Goal: Task Accomplishment & Management: Complete application form

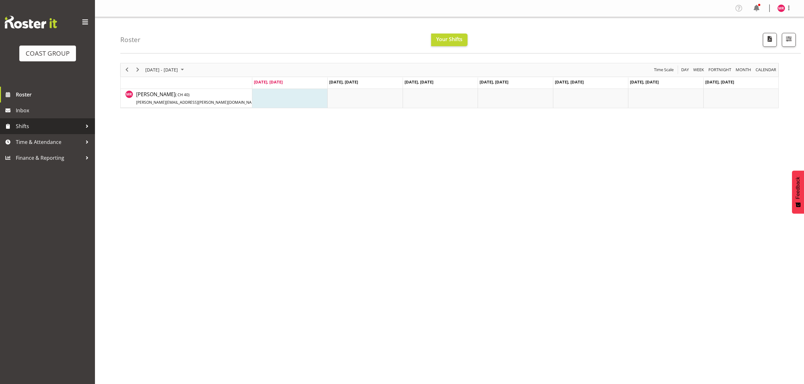
click at [33, 131] on span "Shifts" at bounding box center [49, 126] width 66 height 9
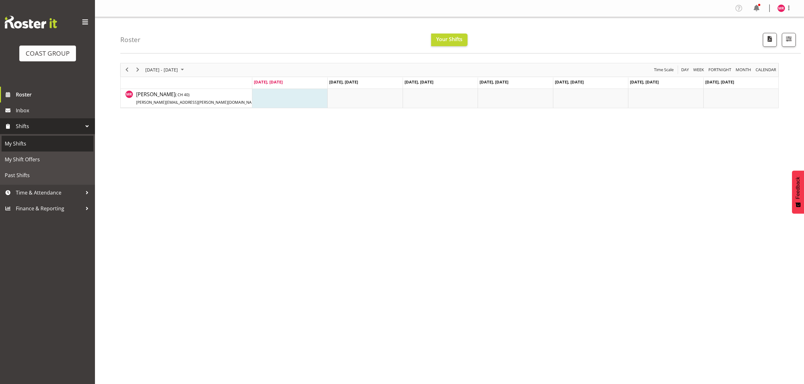
click at [30, 140] on span "My Shifts" at bounding box center [47, 143] width 85 height 9
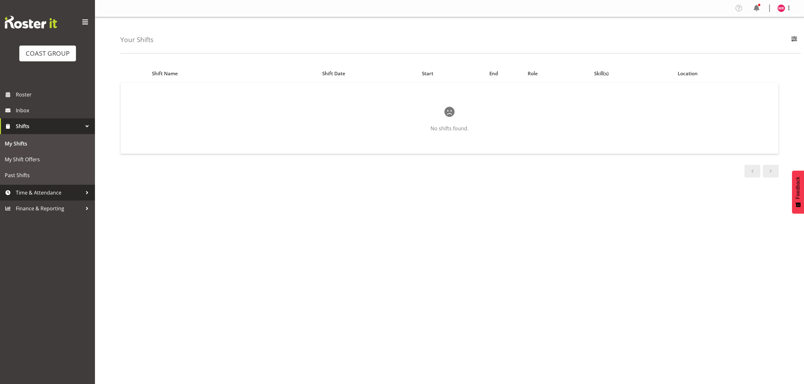
click at [59, 189] on span "Time & Attendance" at bounding box center [49, 192] width 66 height 9
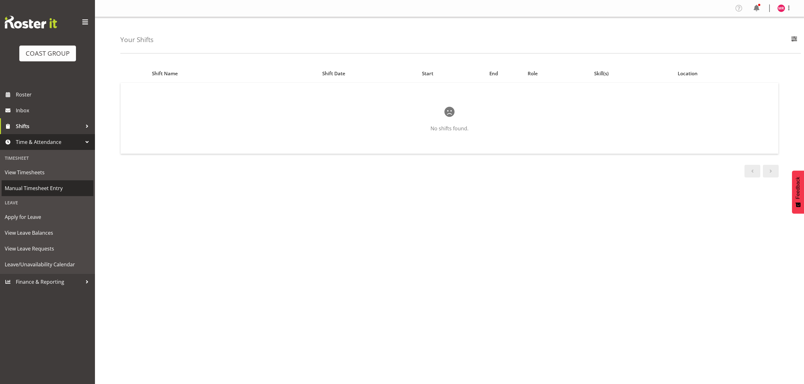
click at [54, 189] on span "Manual Timesheet Entry" at bounding box center [47, 188] width 85 height 9
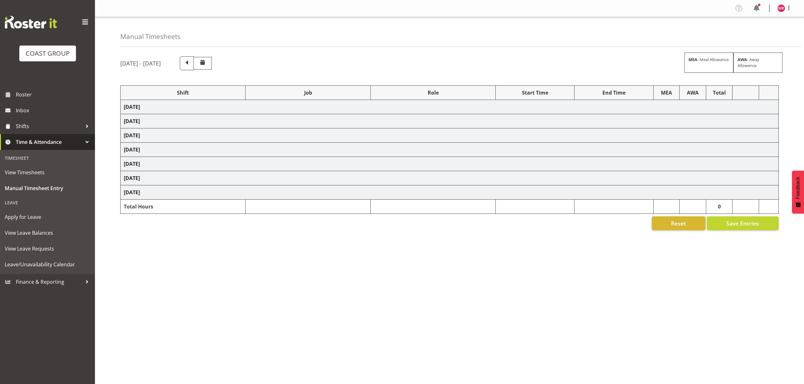
select select "1321"
select select "8664"
select select "1321"
select select "9443"
select select "1321"
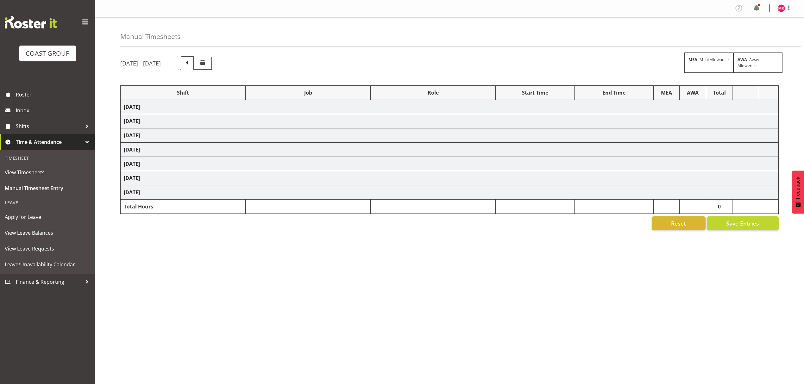
select select "9196"
select select "1321"
select select "8652"
select select "1321"
select select "9888"
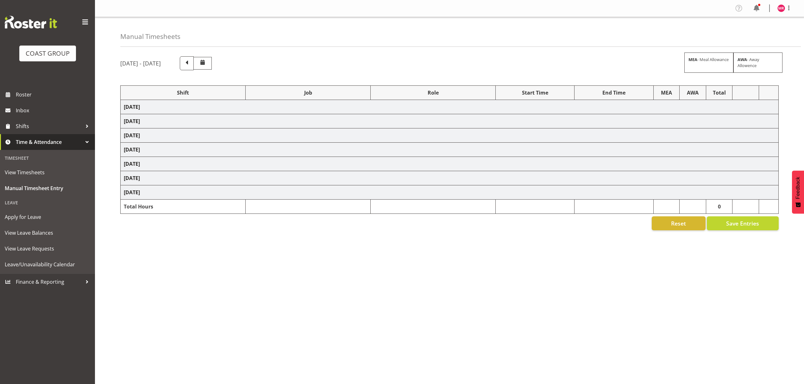
select select "1321"
select select "10307"
select select "1321"
select select "9890"
select select "1321"
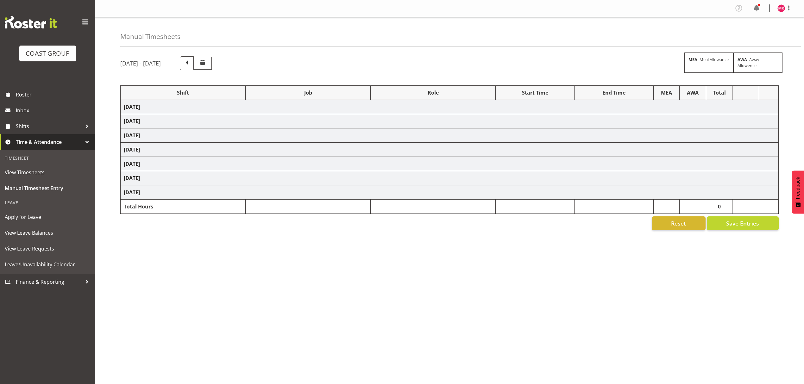
select select "9321"
select select "1321"
select select "9630"
select select "1321"
select select "9315"
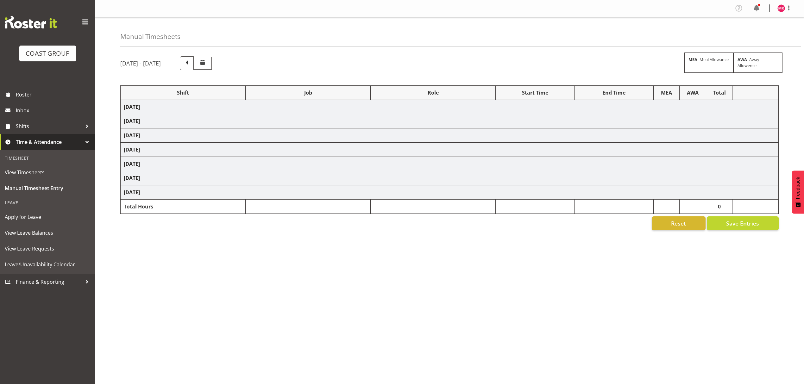
select select "1321"
select select "9878"
select select "1321"
select select "9443"
select select "1321"
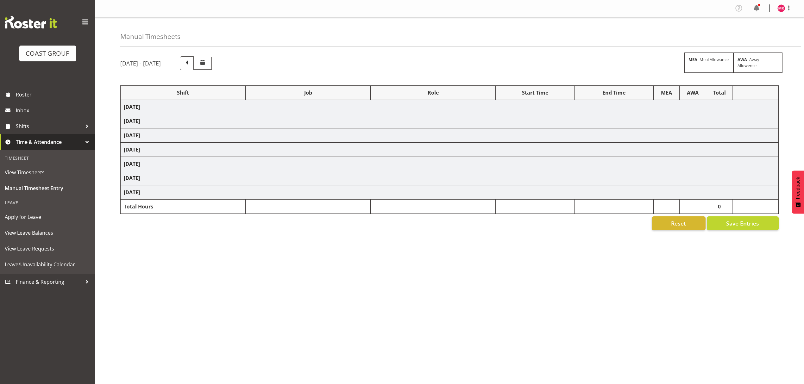
select select "9888"
select select "1321"
select select "10279"
select select "1321"
select select "9445"
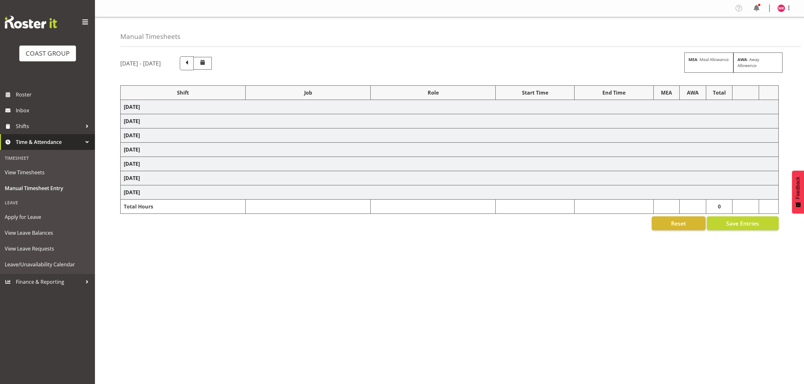
select select "1321"
select select "9129"
select select "1321"
select select "9878"
select select "1321"
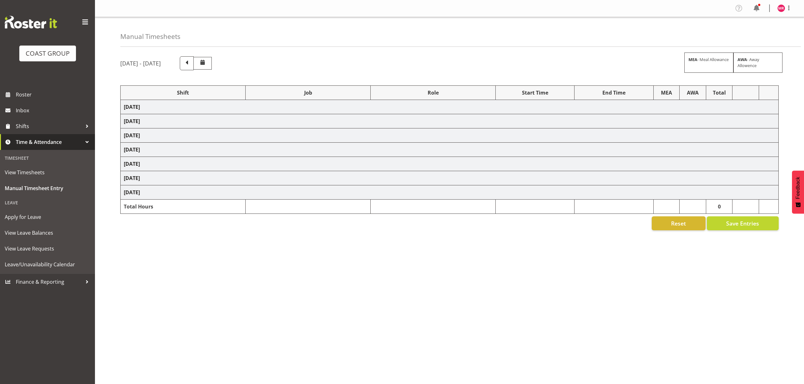
select select "9445"
select select "1321"
select select "10319"
select select "1321"
select select "9348"
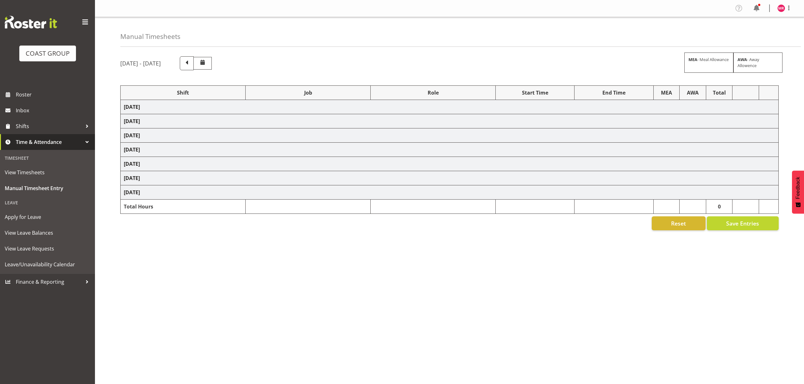
select select "1321"
select select "9932"
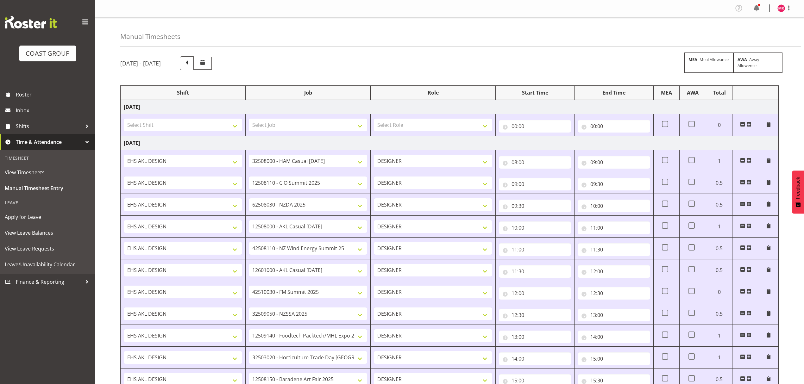
scroll to position [429, 0]
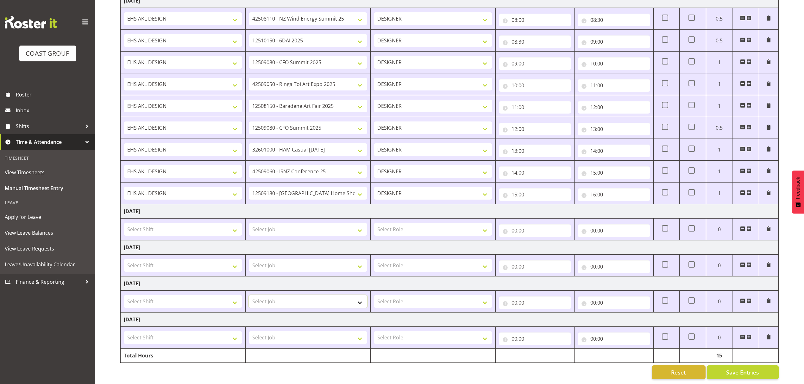
click at [326, 295] on select "Select Job 1 Carlton Events 1 Carlton Hamilton 1 Carlton Wellington 1 EHS WAREH…" at bounding box center [308, 301] width 118 height 13
select select "10319"
click at [249, 295] on select "Select Job 1 Carlton Events 1 Carlton Hamilton 1 Carlton Wellington 1 EHS WAREH…" at bounding box center [308, 301] width 118 height 13
click at [747, 299] on span at bounding box center [748, 301] width 5 height 5
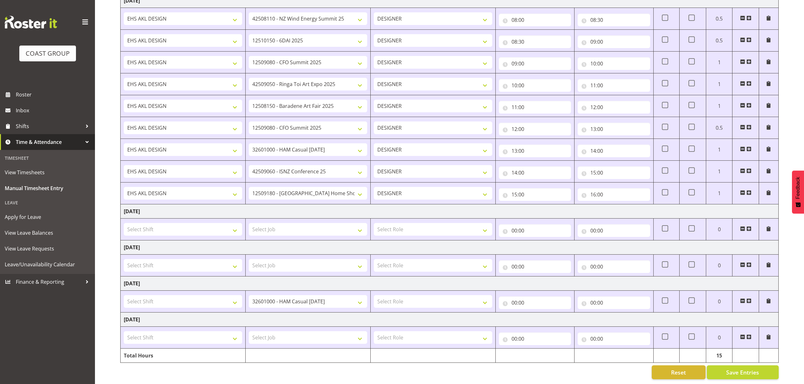
click at [747, 299] on span at bounding box center [748, 301] width 5 height 5
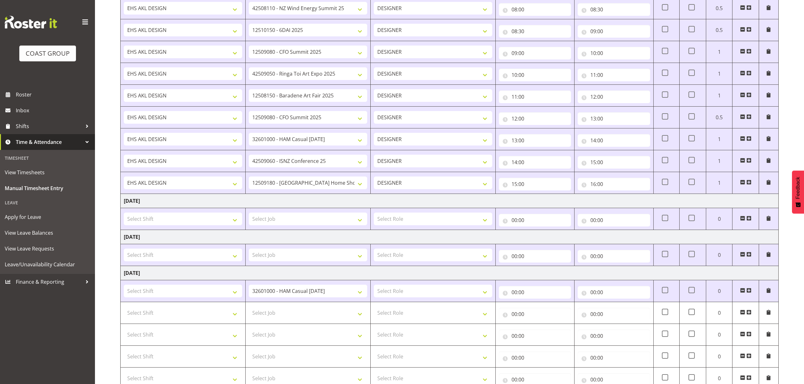
scroll to position [513, 0]
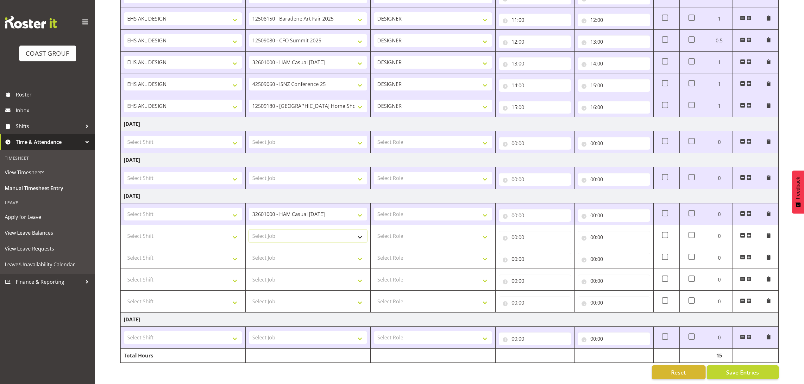
click at [308, 230] on select "Select Job 1 Carlton Events 1 Carlton Hamilton 1 Carlton Wellington 1 EHS WAREH…" at bounding box center [308, 236] width 118 height 13
select select "10251"
click at [249, 230] on select "Select Job 1 Carlton Events 1 Carlton Hamilton 1 Carlton Wellington 1 EHS WAREH…" at bounding box center [308, 236] width 118 height 13
click at [294, 252] on select "Select Job 1 Carlton Events 1 Carlton Hamilton 1 Carlton Wellington 1 EHS WAREH…" at bounding box center [308, 258] width 118 height 13
select select "9890"
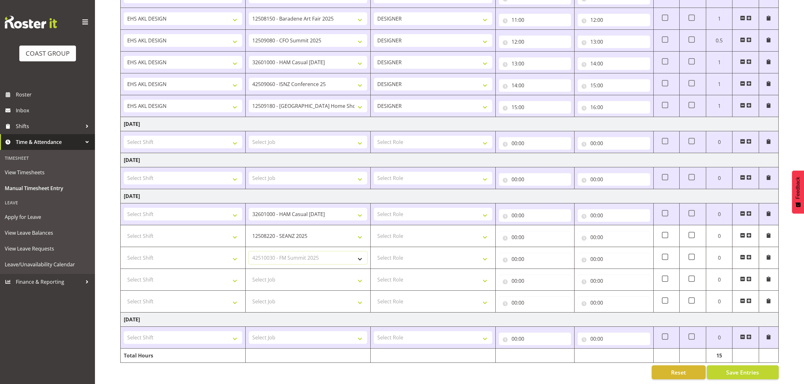
click at [249, 252] on select "Select Job 1 Carlton Events 1 Carlton Hamilton 1 Carlton Wellington 1 EHS WAREH…" at bounding box center [308, 258] width 118 height 13
click at [286, 276] on select "Select Job 1 Carlton Events 1 Carlton Hamilton 1 Carlton Wellington 1 EHS WAREH…" at bounding box center [308, 280] width 118 height 13
select select "9447"
click at [249, 274] on select "Select Job 1 Carlton Events 1 Carlton Hamilton 1 Carlton Wellington 1 EHS WAREH…" at bounding box center [308, 280] width 118 height 13
click at [290, 301] on select "Select Job 1 Carlton Events 1 Carlton Hamilton 1 Carlton Wellington 1 EHS WAREH…" at bounding box center [308, 301] width 118 height 13
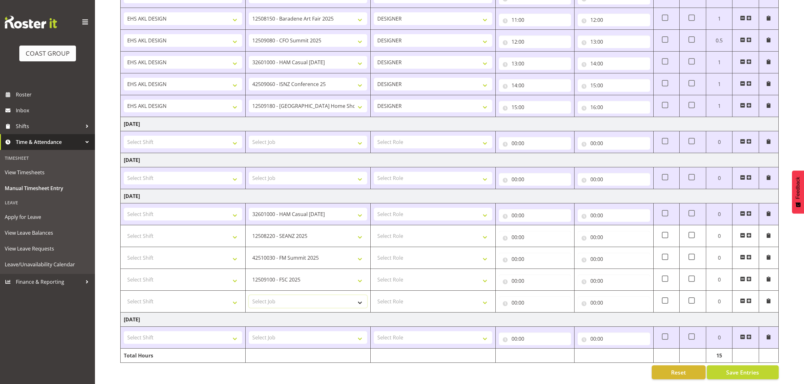
select select "10300"
click at [249, 295] on select "Select Job 1 Carlton Events 1 Carlton Hamilton 1 Carlton Wellington 1 EHS WAREH…" at bounding box center [308, 301] width 118 height 13
click at [747, 299] on span at bounding box center [748, 301] width 5 height 5
drag, startPoint x: 747, startPoint y: 297, endPoint x: 273, endPoint y: 0, distance: 560.0
click at [748, 299] on span at bounding box center [748, 301] width 5 height 5
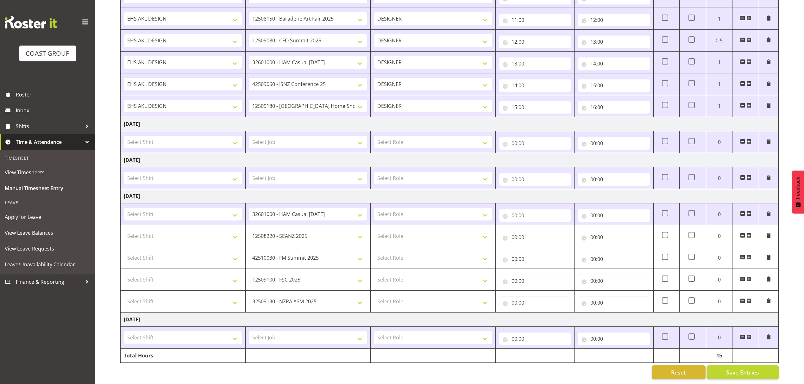
click at [749, 299] on span at bounding box center [748, 301] width 5 height 5
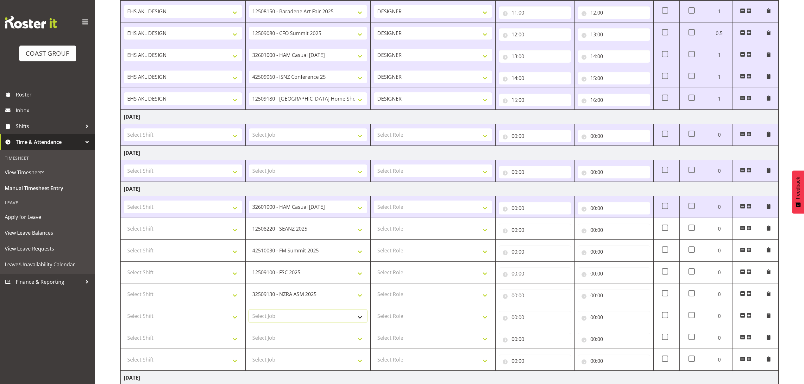
click at [306, 317] on select "Select Job 1 Carlton Events 1 Carlton Hamilton 1 Carlton Wellington 1 EHS WAREH…" at bounding box center [308, 316] width 118 height 13
select select "8934"
click at [249, 314] on select "Select Job 1 Carlton Events 1 Carlton Hamilton 1 Carlton Wellington 1 EHS WAREH…" at bounding box center [308, 316] width 118 height 13
click at [311, 344] on select "Select Job 1 Carlton Events 1 Carlton Hamilton 1 Carlton Wellington 1 EHS WAREH…" at bounding box center [308, 338] width 118 height 13
click at [249, 336] on select "Select Job 1 Carlton Events 1 Carlton Hamilton 1 Carlton Wellington 1 EHS WAREH…" at bounding box center [308, 338] width 118 height 13
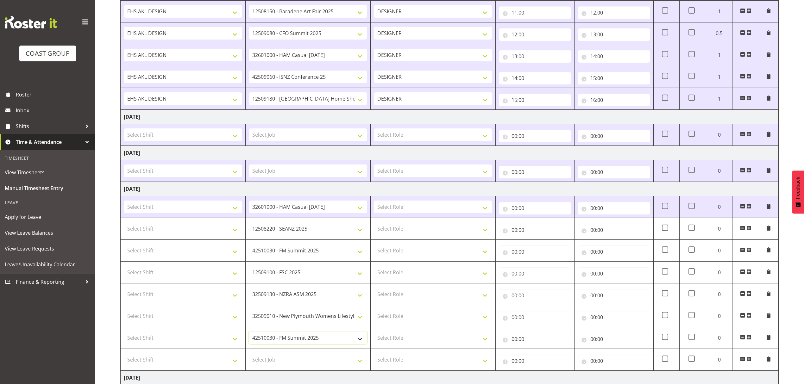
click at [327, 340] on select "1 Carlton Events 1 Carlton Hamilton 1 Carlton Wellington 1 EHS WAREHOUSE/OFFICE…" at bounding box center [308, 338] width 118 height 13
select select "9630"
click at [249, 336] on select "1 Carlton Events 1 Carlton Hamilton 1 Carlton Wellington 1 EHS WAREHOUSE/OFFICE…" at bounding box center [308, 338] width 118 height 13
click at [278, 363] on select "Select Job 1 Carlton Events 1 Carlton Hamilton 1 Carlton Wellington 1 EHS WAREH…" at bounding box center [308, 360] width 118 height 13
select select "9890"
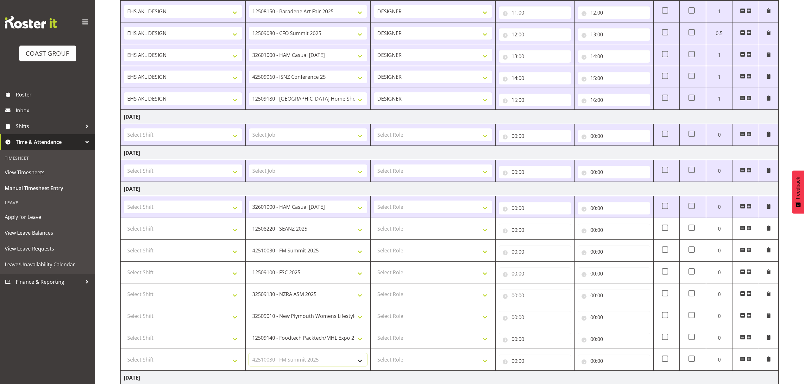
click at [249, 358] on select "Select Job 1 Carlton Events 1 Carlton Hamilton 1 Carlton Wellington 1 EHS WAREH…" at bounding box center [308, 360] width 118 height 13
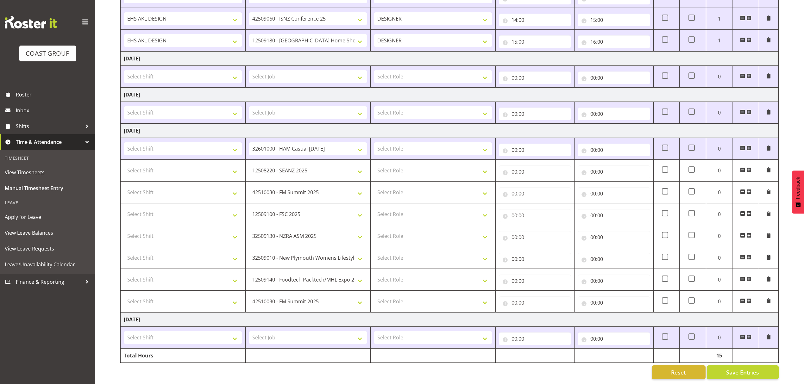
click at [750, 299] on span at bounding box center [748, 301] width 5 height 5
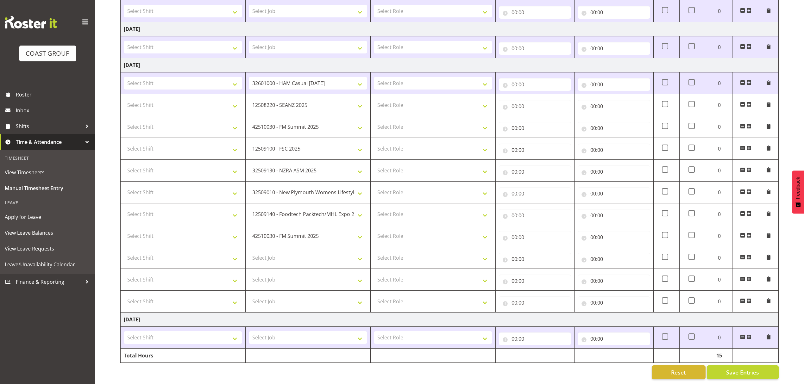
scroll to position [649, 0]
click at [267, 252] on select "Select Job 1 Carlton Events 1 Carlton Hamilton 1 Carlton Wellington 1 EHS WAREH…" at bounding box center [308, 258] width 118 height 13
select select "9898"
click at [249, 252] on select "Select Job 1 Carlton Events 1 Carlton Hamilton 1 Carlton Wellington 1 EHS WAREH…" at bounding box center [308, 258] width 118 height 13
click at [283, 274] on select "Select Job 1 Carlton Events 1 Carlton Hamilton 1 Carlton Wellington 1 EHS WAREH…" at bounding box center [308, 280] width 118 height 13
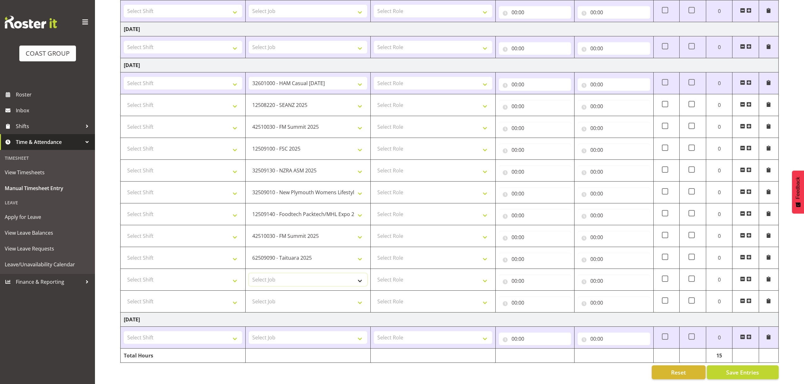
select select "9690"
click at [249, 274] on select "Select Job 1 Carlton Events 1 Carlton Hamilton 1 Carlton Wellington 1 EHS WAREH…" at bounding box center [308, 280] width 118 height 13
click at [742, 299] on span at bounding box center [742, 301] width 5 height 5
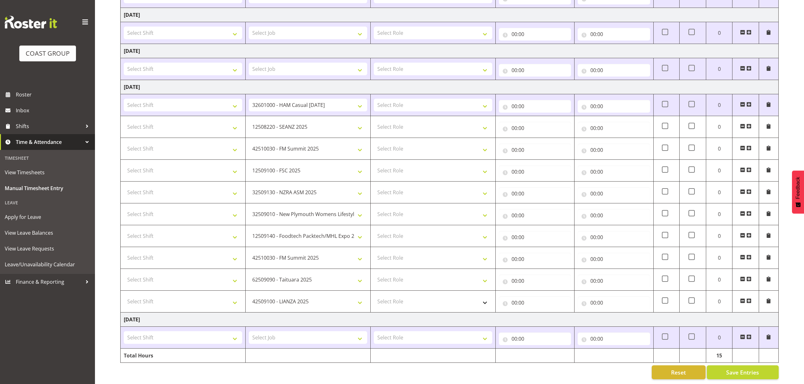
scroll to position [627, 0]
click at [427, 106] on td "Select Role DESIGNER" at bounding box center [433, 105] width 125 height 22
click at [429, 99] on select "Select Role DESIGNER" at bounding box center [433, 105] width 118 height 13
select select "215"
click at [374, 99] on select "Select Role DESIGNER" at bounding box center [433, 105] width 118 height 13
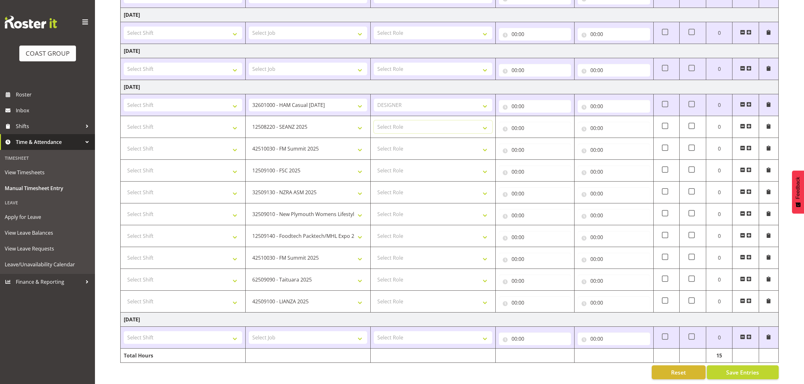
click at [426, 121] on select "Select Role DESIGNER" at bounding box center [433, 127] width 118 height 13
select select "215"
click at [374, 121] on select "Select Role DESIGNER" at bounding box center [433, 127] width 118 height 13
click at [417, 142] on select "Select Role DESIGNER" at bounding box center [433, 148] width 118 height 13
select select "215"
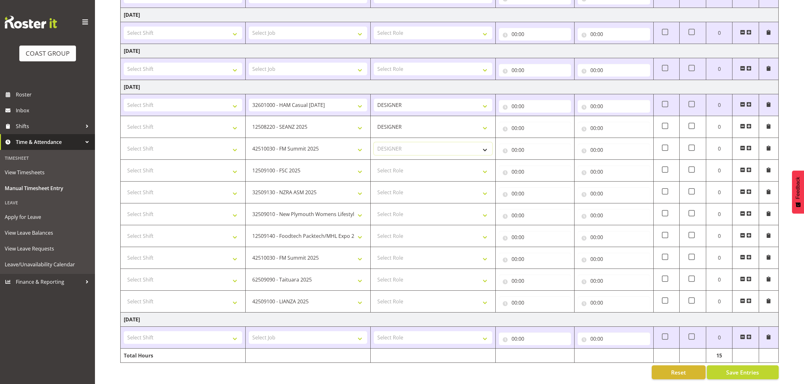
click at [374, 142] on select "Select Role DESIGNER" at bounding box center [433, 148] width 118 height 13
click at [408, 164] on select "Select Role DESIGNER" at bounding box center [433, 170] width 118 height 13
select select "215"
click at [374, 164] on select "Select Role DESIGNER" at bounding box center [433, 170] width 118 height 13
click at [400, 187] on select "Select Role DESIGNER" at bounding box center [433, 192] width 118 height 13
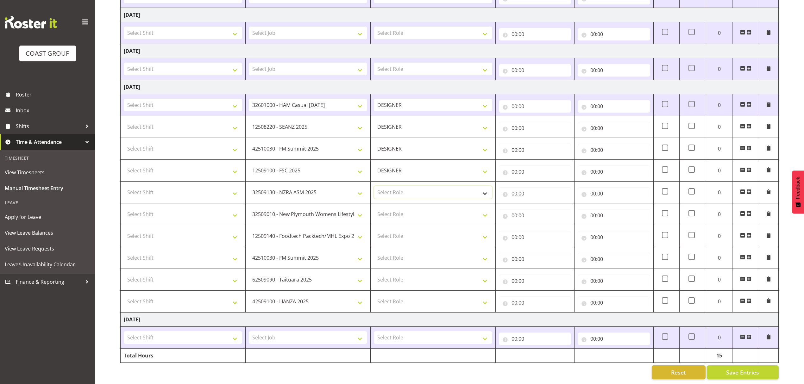
select select "215"
click at [374, 186] on select "Select Role DESIGNER" at bounding box center [433, 192] width 118 height 13
click at [393, 208] on select "Select Role DESIGNER" at bounding box center [433, 214] width 118 height 13
select select "215"
click at [374, 208] on select "Select Role DESIGNER" at bounding box center [433, 214] width 118 height 13
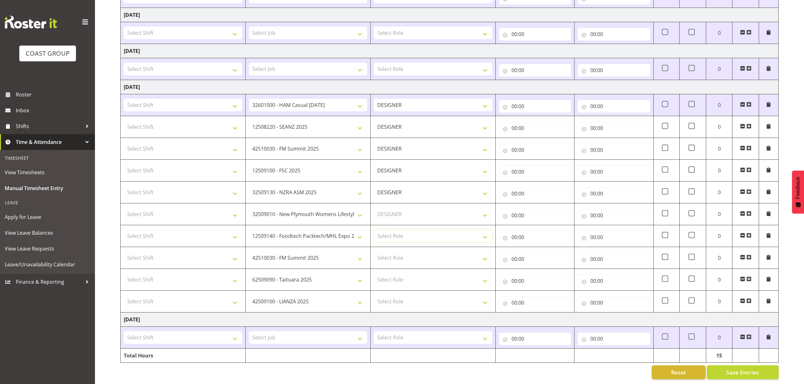
click at [388, 230] on select "Select Role DESIGNER" at bounding box center [433, 236] width 118 height 13
select select "215"
click at [374, 230] on select "Select Role DESIGNER" at bounding box center [433, 236] width 118 height 13
click at [389, 252] on select "Select Role DESIGNER" at bounding box center [433, 258] width 118 height 13
select select "215"
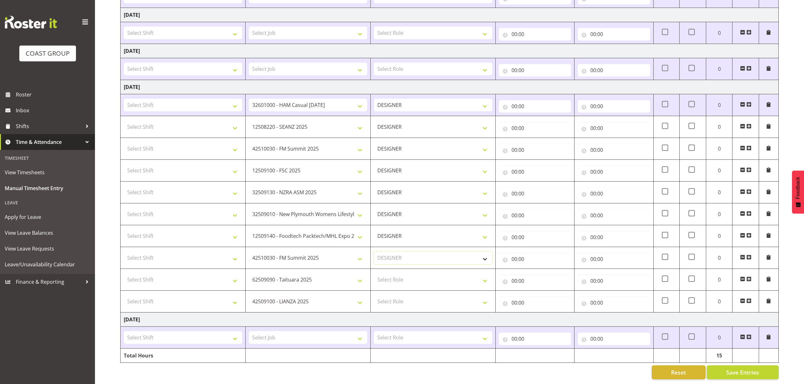
click at [374, 252] on select "Select Role DESIGNER" at bounding box center [433, 258] width 118 height 13
click at [389, 274] on select "Select Role DESIGNER" at bounding box center [433, 280] width 118 height 13
select select "215"
click at [374, 274] on select "Select Role DESIGNER" at bounding box center [433, 280] width 118 height 13
click at [387, 295] on select "Select Role DESIGNER" at bounding box center [433, 301] width 118 height 13
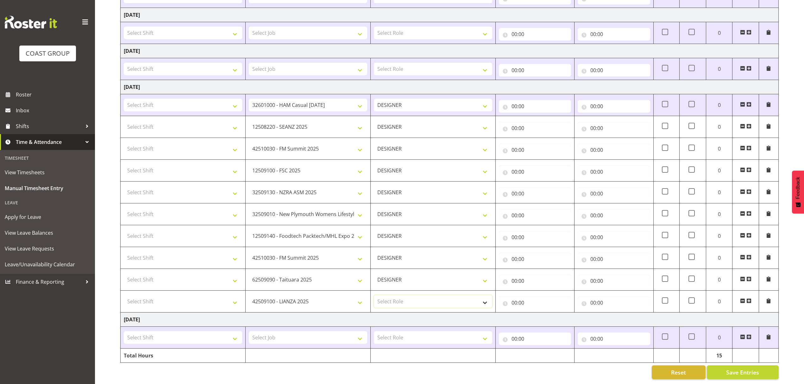
select select "215"
click at [374, 295] on select "Select Role DESIGNER" at bounding box center [433, 301] width 118 height 13
click at [170, 107] on td "Select Shift ABB Collection ABB Delivery AKL Baby Expo AKL Baby Expo Break AKL …" at bounding box center [183, 105] width 125 height 22
click at [170, 100] on select "Select Shift ABB Collection ABB Delivery AKL Baby Expo AKL Baby Expo Break AKL …" at bounding box center [183, 105] width 118 height 13
select select "1321"
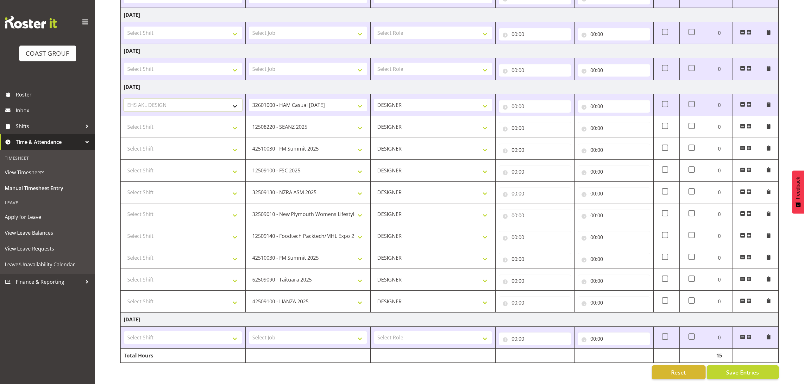
click at [124, 99] on select "Select Shift ABB Collection ABB Delivery AKL Baby Expo AKL Baby Expo Break AKL …" at bounding box center [183, 105] width 118 height 13
click at [168, 121] on select "Select Shift ABB Collection ABB Delivery AKL Baby Expo AKL Baby Expo Break AKL …" at bounding box center [183, 127] width 118 height 13
select select "1321"
click at [124, 121] on select "Select Shift ABB Collection ABB Delivery AKL Baby Expo AKL Baby Expo Break AKL …" at bounding box center [183, 127] width 118 height 13
click at [154, 145] on select "Select Shift ABB Collection ABB Delivery AKL Baby Expo AKL Baby Expo Break AKL …" at bounding box center [183, 148] width 118 height 13
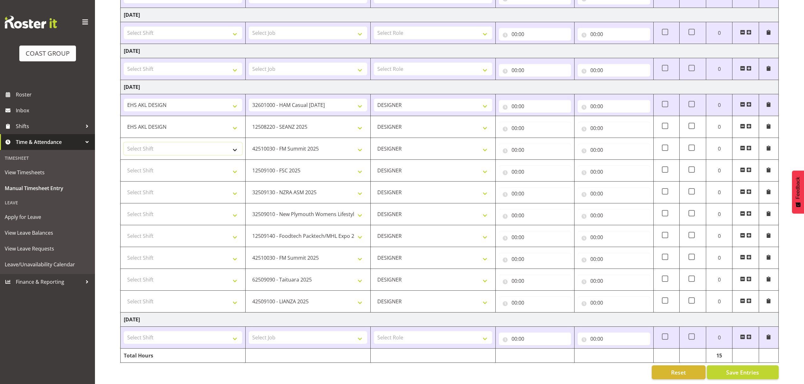
select select "1321"
click at [124, 142] on select "Select Shift ABB Collection ABB Delivery AKL Baby Expo AKL Baby Expo Break AKL …" at bounding box center [183, 148] width 118 height 13
click at [147, 173] on td "Select Shift ABB Collection ABB Delivery AKL Baby Expo AKL Baby Expo Break AKL …" at bounding box center [183, 171] width 125 height 22
click at [149, 164] on select "Select Shift ABB Collection ABB Delivery AKL Baby Expo AKL Baby Expo Break AKL …" at bounding box center [183, 170] width 118 height 13
select select "1321"
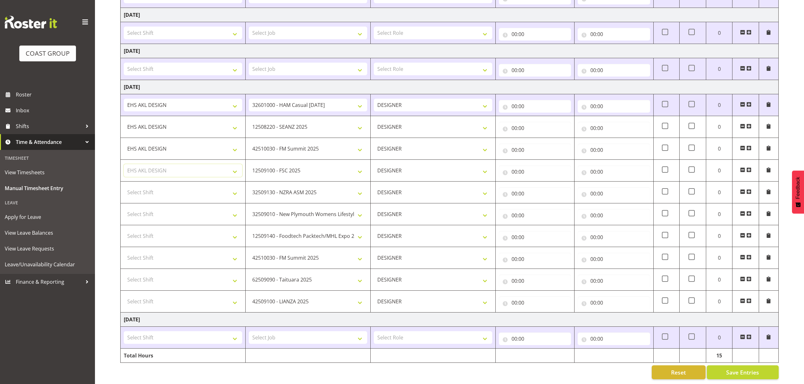
click at [124, 164] on select "Select Shift ABB Collection ABB Delivery AKL Baby Expo AKL Baby Expo Break AKL …" at bounding box center [183, 170] width 118 height 13
click at [148, 186] on select "Select Shift ABB Collection ABB Delivery AKL Baby Expo AKL Baby Expo Break AKL …" at bounding box center [183, 192] width 118 height 13
select select "1321"
drag, startPoint x: 144, startPoint y: 185, endPoint x: 138, endPoint y: 208, distance: 23.8
click at [144, 186] on select "Select Shift ABB Collection ABB Delivery AKL Baby Expo AKL Baby Expo Break AKL …" at bounding box center [183, 192] width 118 height 13
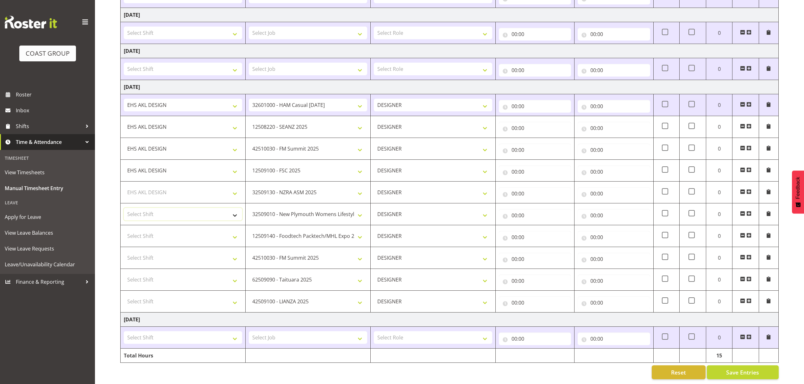
click at [137, 208] on select "Select Shift ABB Collection ABB Delivery AKL Baby Expo AKL Baby Expo Break AKL …" at bounding box center [183, 214] width 118 height 13
select select "1321"
click at [138, 230] on select "Select Shift ABB Collection ABB Delivery AKL Baby Expo AKL Baby Expo Break AKL …" at bounding box center [183, 236] width 118 height 13
select select "1321"
drag, startPoint x: 142, startPoint y: 231, endPoint x: 136, endPoint y: 251, distance: 21.3
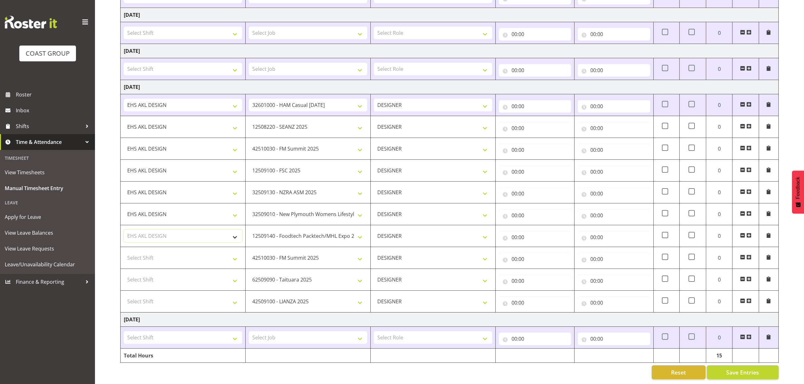
click at [142, 231] on select "Select Shift ABB Collection ABB Delivery AKL Baby Expo AKL Baby Expo Break AKL …" at bounding box center [183, 236] width 118 height 13
click at [137, 252] on select "Select Shift ABB Collection ABB Delivery AKL Baby Expo AKL Baby Expo Break AKL …" at bounding box center [183, 258] width 118 height 13
select select "1321"
drag, startPoint x: 136, startPoint y: 254, endPoint x: 135, endPoint y: 277, distance: 23.1
click at [136, 254] on select "Select Shift ABB Collection ABB Delivery AKL Baby Expo AKL Baby Expo Break AKL …" at bounding box center [183, 258] width 118 height 13
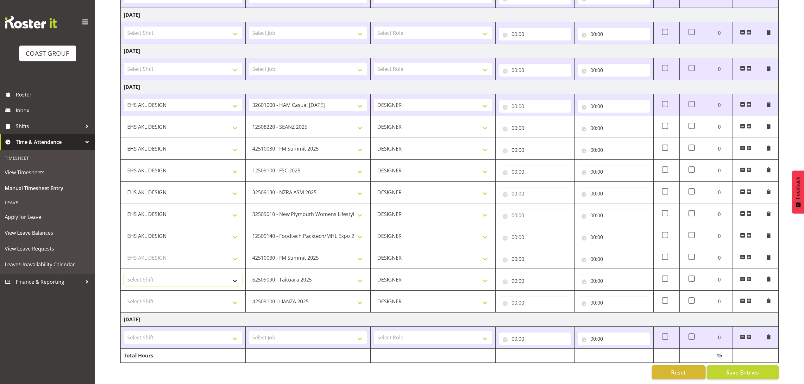
click at [134, 279] on select "Select Shift ABB Collection ABB Delivery AKL Baby Expo AKL Baby Expo Break AKL …" at bounding box center [183, 280] width 118 height 13
select select "1321"
click at [143, 295] on select "Select Shift ABB Collection ABB Delivery AKL Baby Expo AKL Baby Expo Break AKL …" at bounding box center [183, 301] width 118 height 13
select select "1321"
drag, startPoint x: 184, startPoint y: 298, endPoint x: 657, endPoint y: 78, distance: 521.9
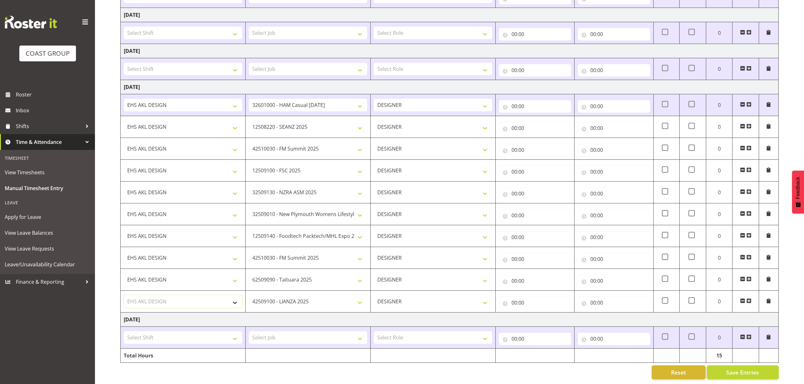
click at [184, 298] on select "Select Shift ABB Collection ABB Delivery AKL Baby Expo AKL Baby Expo Break AKL …" at bounding box center [183, 301] width 118 height 13
click at [607, 297] on input "00:00" at bounding box center [614, 303] width 72 height 13
click at [618, 314] on select "00 01 02 03 04 05 06 07 08 09 10 11 12 13 14 15 16 17 18 19 20 21 22 23" at bounding box center [621, 319] width 14 height 13
select select "16"
click at [614, 313] on select "00 01 02 03 04 05 06 07 08 09 10 11 12 13 14 15 16 17 18 19 20 21 22 23" at bounding box center [621, 319] width 14 height 13
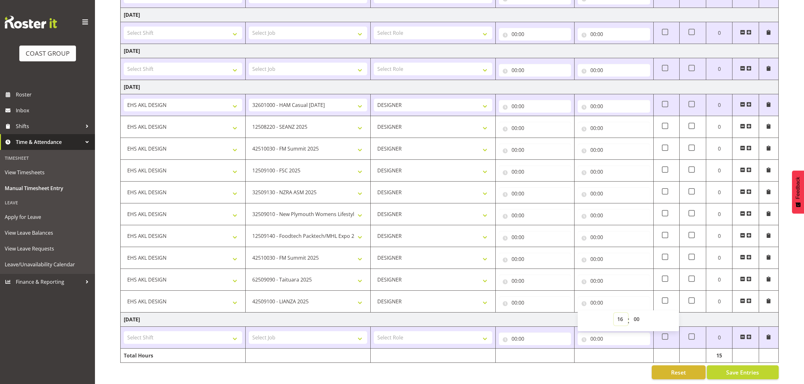
type input "16:00"
click at [524, 101] on input "00:00" at bounding box center [535, 106] width 72 height 13
click at [538, 116] on select "00 01 02 03 04 05 06 07 08 09 10 11 12 13 14 15 16 17 18 19 20 21 22 23" at bounding box center [542, 122] width 14 height 13
select select "7"
click at [535, 116] on select "00 01 02 03 04 05 06 07 08 09 10 11 12 13 14 15 16 17 18 19 20 21 22 23" at bounding box center [542, 122] width 14 height 13
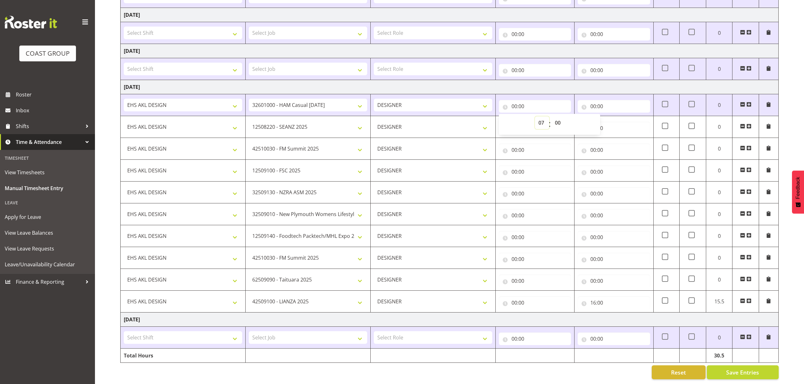
type input "07:00"
click at [559, 119] on select "00 01 02 03 04 05 06 07 08 09 10 11 12 13 14 15 16 17 18 19 20 21 22 23 24 25 2…" at bounding box center [558, 122] width 14 height 13
select select "30"
click at [551, 116] on select "00 01 02 03 04 05 06 07 08 09 10 11 12 13 14 15 16 17 18 19 20 21 22 23 24 25 2…" at bounding box center [558, 122] width 14 height 13
type input "07:30"
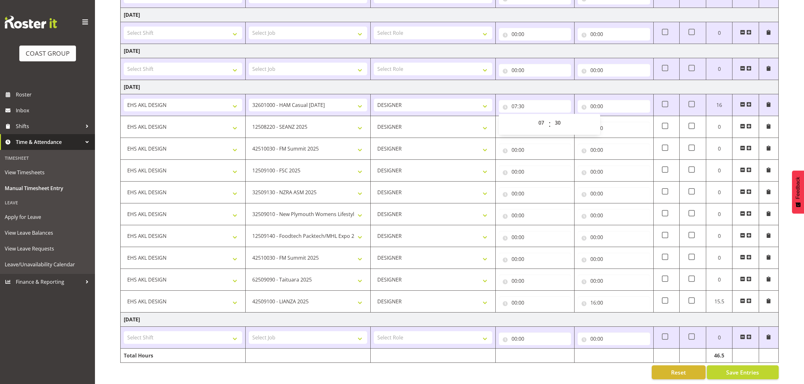
click at [509, 152] on td "00:00 00 01 02 03 04 05 06 07 08 09 10 11 12 13 14 15 16 17 18 19 20 21 22 23 :…" at bounding box center [535, 149] width 79 height 22
click at [607, 101] on input "00:00" at bounding box center [614, 106] width 72 height 13
click at [624, 117] on select "00 01 02 03 04 05 06 07 08 09 10 11 12 13 14 15 16 17 18 19 20 21 22 23" at bounding box center [621, 122] width 14 height 13
select select "9"
click at [614, 116] on select "00 01 02 03 04 05 06 07 08 09 10 11 12 13 14 15 16 17 18 19 20 21 22 23" at bounding box center [621, 122] width 14 height 13
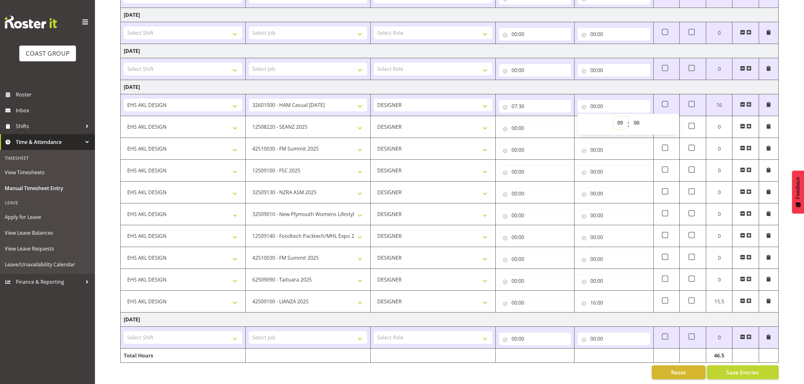
type input "09:00"
click at [517, 122] on input "00:00" at bounding box center [535, 128] width 72 height 13
click at [540, 138] on select "00 01 02 03 04 05 06 07 08 09 10 11 12 13 14 15 16 17 18 19 20 21 22 23" at bounding box center [542, 144] width 14 height 13
select select "9"
click at [535, 138] on select "00 01 02 03 04 05 06 07 08 09 10 11 12 13 14 15 16 17 18 19 20 21 22 23" at bounding box center [542, 144] width 14 height 13
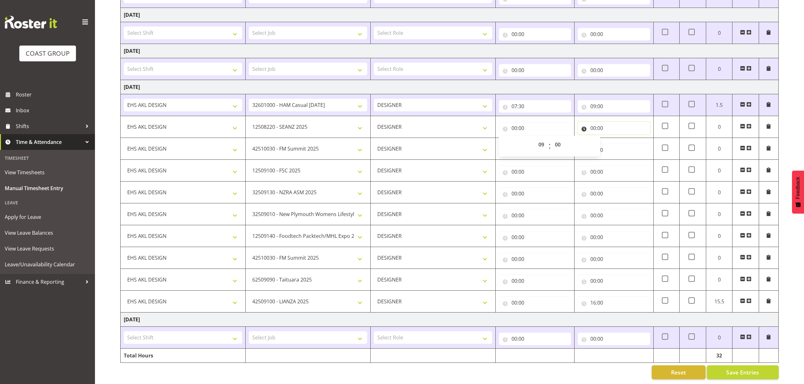
type input "09:00"
click at [601, 122] on input "00:00" at bounding box center [614, 128] width 72 height 13
click at [616, 139] on select "00 01 02 03 04 05 06 07 08 09 10 11 12 13 14 15 16 17 18 19 20 21 22 23" at bounding box center [621, 144] width 14 height 13
select select "10"
click at [614, 138] on select "00 01 02 03 04 05 06 07 08 09 10 11 12 13 14 15 16 17 18 19 20 21 22 23" at bounding box center [621, 144] width 14 height 13
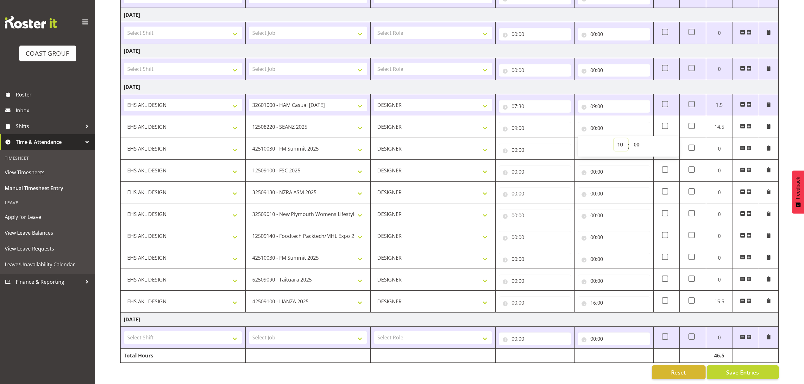
type input "10:00"
click at [544, 144] on input "00:00" at bounding box center [535, 150] width 72 height 13
click at [545, 161] on select "00 01 02 03 04 05 06 07 08 09 10 11 12 13 14 15 16 17 18 19 20 21 22 23" at bounding box center [542, 166] width 14 height 13
select select "10"
click at [535, 160] on select "00 01 02 03 04 05 06 07 08 09 10 11 12 13 14 15 16 17 18 19 20 21 22 23" at bounding box center [542, 166] width 14 height 13
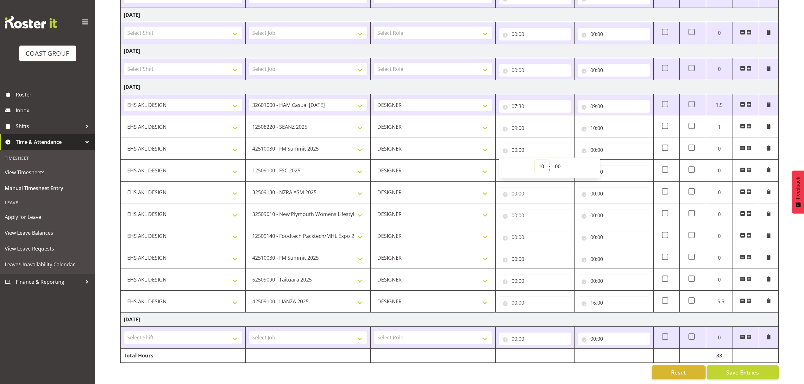
type input "10:00"
click at [601, 146] on input "00:00" at bounding box center [614, 150] width 72 height 13
click at [620, 160] on select "00 01 02 03 04 05 06 07 08 09 10 11 12 13 14 15 16 17 18 19 20 21 22 23" at bounding box center [621, 166] width 14 height 13
select select "11"
click at [614, 160] on select "00 01 02 03 04 05 06 07 08 09 10 11 12 13 14 15 16 17 18 19 20 21 22 23" at bounding box center [621, 166] width 14 height 13
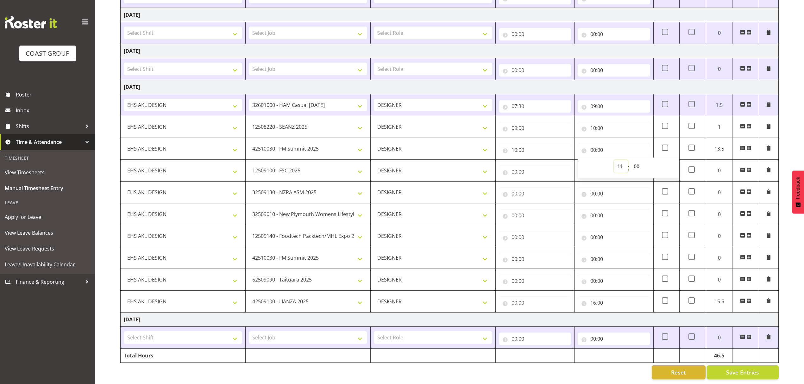
type input "11:00"
click at [541, 166] on input "00:00" at bounding box center [535, 172] width 72 height 13
click at [544, 182] on select "00 01 02 03 04 05 06 07 08 09 10 11 12 13 14 15 16 17 18 19 20 21 22 23" at bounding box center [542, 188] width 14 height 13
select select "11"
click at [535, 182] on select "00 01 02 03 04 05 06 07 08 09 10 11 12 13 14 15 16 17 18 19 20 21 22 23" at bounding box center [542, 188] width 14 height 13
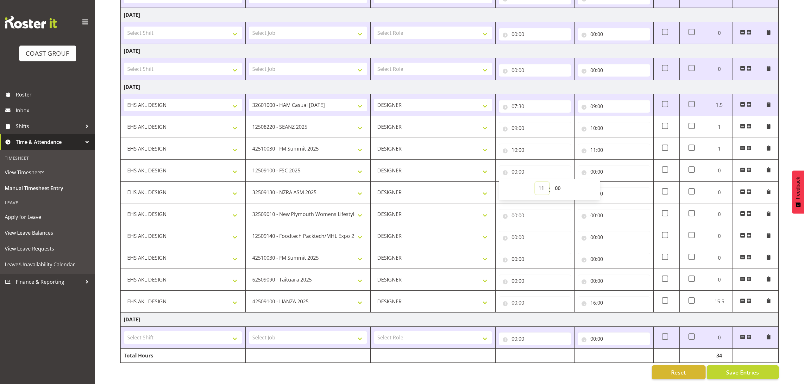
type input "11:00"
click at [612, 167] on input "00:00" at bounding box center [614, 172] width 72 height 13
click at [618, 182] on select "00 01 02 03 04 05 06 07 08 09 10 11 12 13 14 15 16 17 18 19 20 21 22 23" at bounding box center [621, 188] width 14 height 13
select select "12"
click at [614, 182] on select "00 01 02 03 04 05 06 07 08 09 10 11 12 13 14 15 16 17 18 19 20 21 22 23" at bounding box center [621, 188] width 14 height 13
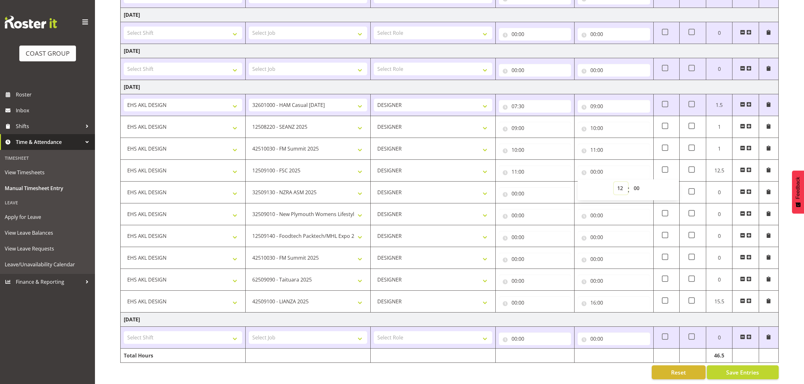
type input "12:00"
click at [531, 187] on input "00:00" at bounding box center [535, 193] width 72 height 13
click at [542, 204] on select "00 01 02 03 04 05 06 07 08 09 10 11 12 13 14 15 16 17 18 19 20 21 22 23" at bounding box center [542, 210] width 14 height 13
select select "12"
click at [535, 204] on select "00 01 02 03 04 05 06 07 08 09 10 11 12 13 14 15 16 17 18 19 20 21 22 23" at bounding box center [542, 210] width 14 height 13
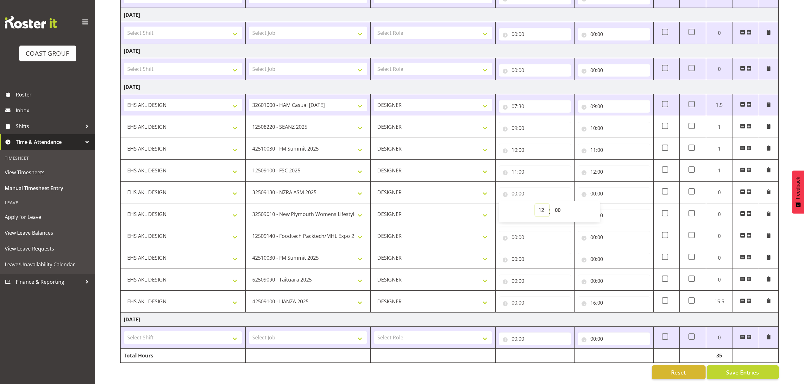
type input "12:00"
click at [612, 187] on input "00:00" at bounding box center [614, 193] width 72 height 13
click at [618, 206] on select "00 01 02 03 04 05 06 07 08 09 10 11 12 13 14 15 16 17 18 19 20 21 22 23" at bounding box center [621, 210] width 14 height 13
select select "13"
click at [614, 204] on select "00 01 02 03 04 05 06 07 08 09 10 11 12 13 14 15 16 17 18 19 20 21 22 23" at bounding box center [621, 210] width 14 height 13
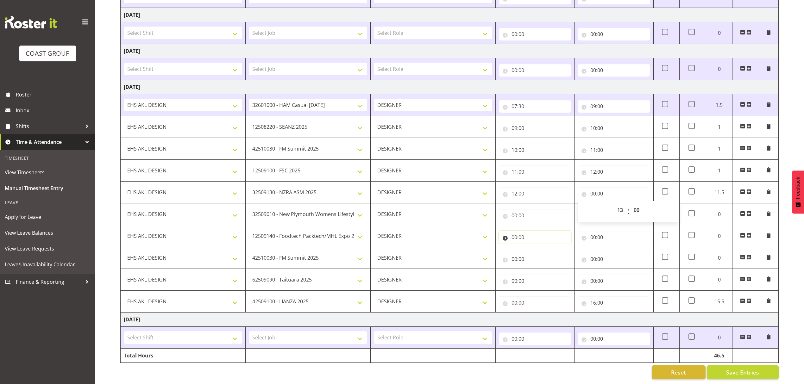
type input "13:00"
click at [530, 233] on input "00:00" at bounding box center [535, 237] width 72 height 13
click at [519, 209] on input "00:00" at bounding box center [535, 215] width 72 height 13
drag, startPoint x: 541, startPoint y: 225, endPoint x: 542, endPoint y: 220, distance: 5.2
click at [541, 226] on select "00 01 02 03 04 05 06 07 08 09 10 11 12 13 14 15 16 17 18 19 20 21 22 23" at bounding box center [542, 232] width 14 height 13
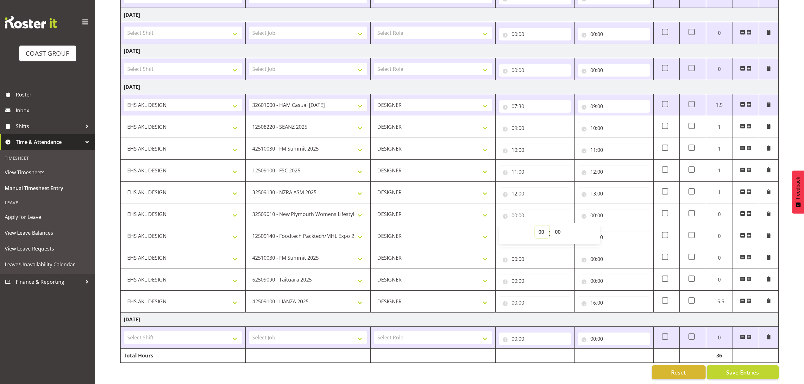
select select "13"
click at [535, 226] on select "00 01 02 03 04 05 06 07 08 09 10 11 12 13 14 15 16 17 18 19 20 21 22 23" at bounding box center [542, 232] width 14 height 13
type input "13:00"
click at [596, 209] on input "00:00" at bounding box center [614, 215] width 72 height 13
drag, startPoint x: 618, startPoint y: 223, endPoint x: 618, endPoint y: 220, distance: 3.2
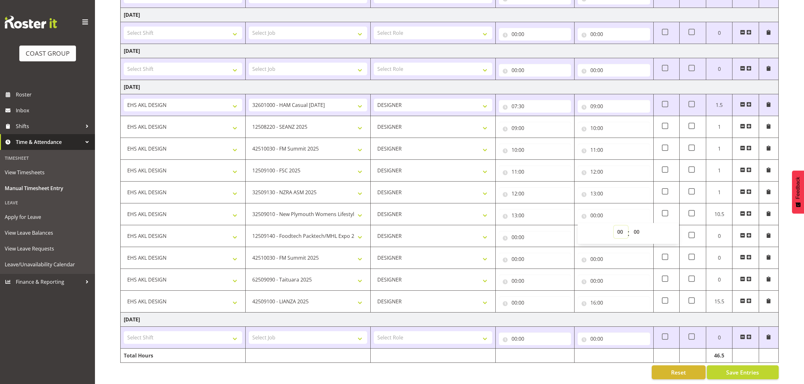
click at [618, 226] on select "00 01 02 03 04 05 06 07 08 09 10 11 12 13 14 15 16 17 18 19 20 21 22 23" at bounding box center [621, 232] width 14 height 13
select select "13"
click at [614, 226] on select "00 01 02 03 04 05 06 07 08 09 10 11 12 13 14 15 16 17 18 19 20 21 22 23" at bounding box center [621, 232] width 14 height 13
type input "13:00"
drag, startPoint x: 633, startPoint y: 223, endPoint x: 630, endPoint y: 200, distance: 23.4
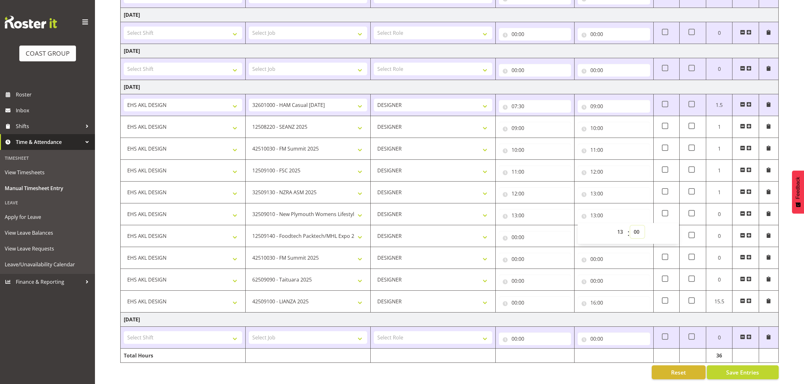
click at [633, 226] on select "00 01 02 03 04 05 06 07 08 09 10 11 12 13 14 15 16 17 18 19 20 21 22 23 24 25 2…" at bounding box center [637, 232] width 14 height 13
drag, startPoint x: 636, startPoint y: 224, endPoint x: 637, endPoint y: 219, distance: 4.8
click at [636, 226] on select "00 01 02 03 04 05 06 07 08 09 10 11 12 13 14 15 16 17 18 19 20 21 22 23 24 25 2…" at bounding box center [637, 232] width 14 height 13
select select "30"
click at [630, 226] on select "00 01 02 03 04 05 06 07 08 09 10 11 12 13 14 15 16 17 18 19 20 21 22 23 24 25 2…" at bounding box center [637, 232] width 14 height 13
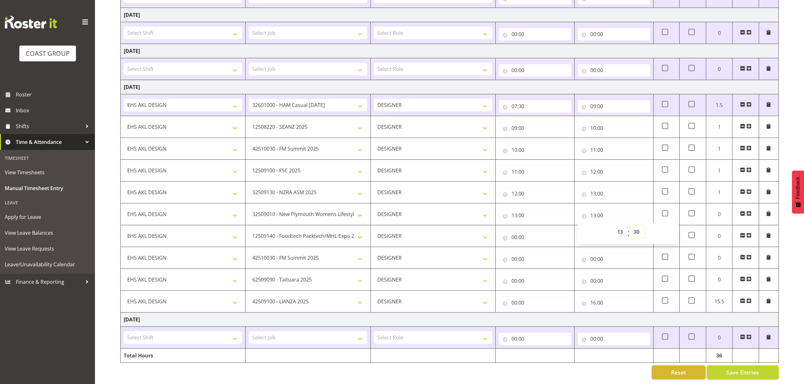
type input "13:30"
click at [530, 231] on input "00:00" at bounding box center [535, 237] width 72 height 13
click at [538, 248] on select "00 01 02 03 04 05 06 07 08 09 10 11 12 13 14 15 16 17 18 19 20 21 22 23" at bounding box center [542, 254] width 14 height 13
select select "13"
click at [535, 248] on select "00 01 02 03 04 05 06 07 08 09 10 11 12 13 14 15 16 17 18 19 20 21 22 23" at bounding box center [542, 254] width 14 height 13
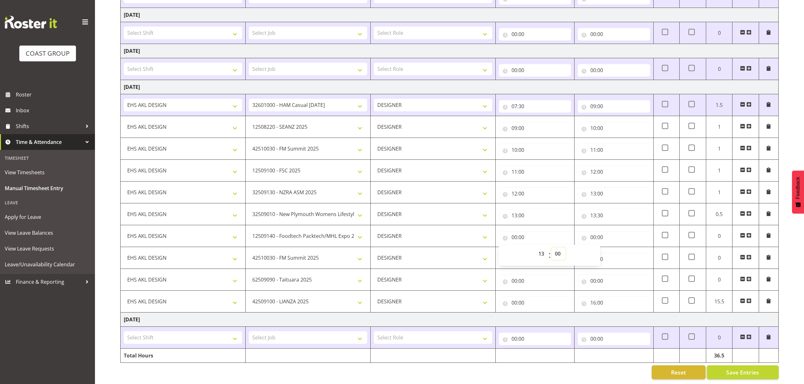
type input "13:00"
click at [558, 248] on select "00 01 02 03 04 05 06 07 08 09 10 11 12 13 14 15 16 17 18 19 20 21 22 23 24 25 2…" at bounding box center [558, 254] width 14 height 13
select select "30"
click at [551, 248] on select "00 01 02 03 04 05 06 07 08 09 10 11 12 13 14 15 16 17 18 19 20 21 22 23 24 25 2…" at bounding box center [558, 254] width 14 height 13
type input "13:30"
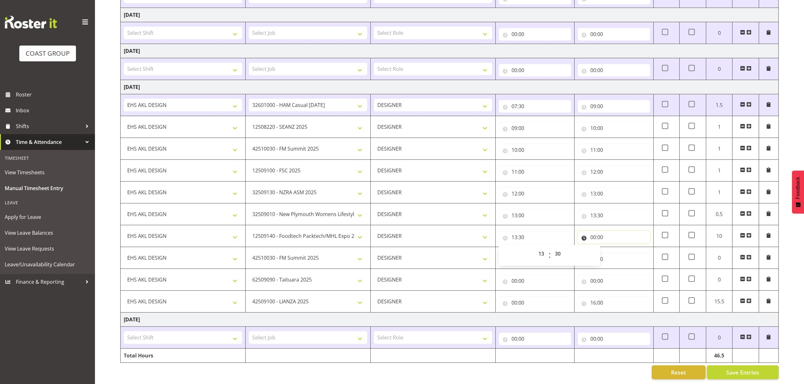
drag, startPoint x: 610, startPoint y: 229, endPoint x: 611, endPoint y: 236, distance: 7.0
click at [610, 231] on input "00:00" at bounding box center [614, 237] width 72 height 13
drag, startPoint x: 619, startPoint y: 250, endPoint x: 616, endPoint y: 242, distance: 8.5
click at [619, 250] on select "00 01 02 03 04 05 06 07 08 09 10 11 12 13 14 15 16 17 18 19 20 21 22 23" at bounding box center [621, 254] width 14 height 13
select select "14"
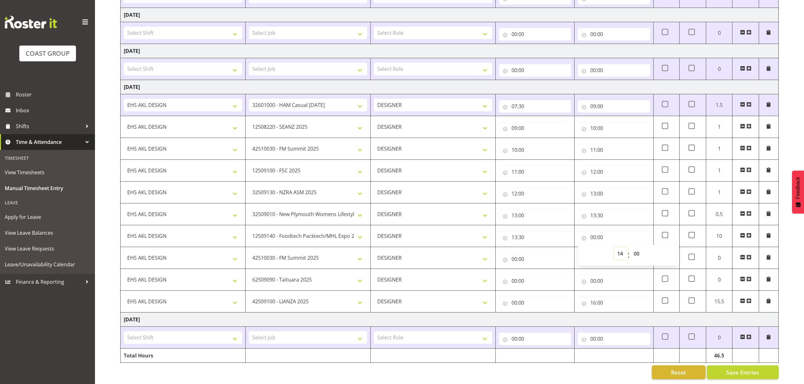
click at [614, 248] on select "00 01 02 03 04 05 06 07 08 09 10 11 12 13 14 15 16 17 18 19 20 21 22 23" at bounding box center [621, 254] width 14 height 13
type input "14:00"
click at [522, 255] on input "00:00" at bounding box center [535, 259] width 72 height 13
click at [539, 269] on select "00 01 02 03 04 05 06 07 08 09 10 11 12 13 14 15 16 17 18 19 20 21 22 23" at bounding box center [542, 275] width 14 height 13
select select "14"
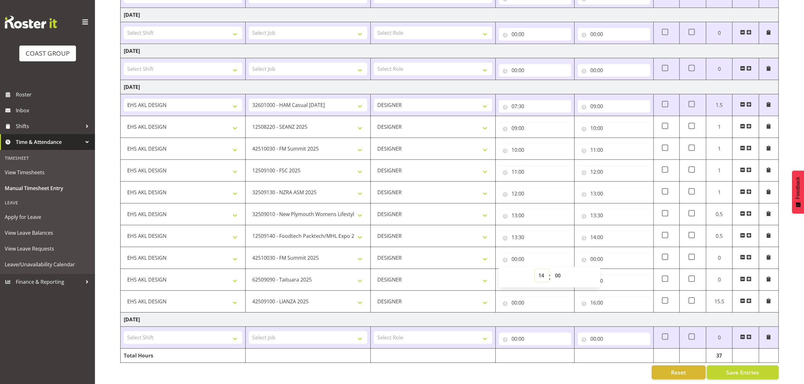
click at [535, 269] on select "00 01 02 03 04 05 06 07 08 09 10 11 12 13 14 15 16 17 18 19 20 21 22 23" at bounding box center [542, 275] width 14 height 13
type input "14:00"
click at [593, 253] on input "00:00" at bounding box center [614, 259] width 72 height 13
click at [622, 270] on select "00 01 02 03 04 05 06 07 08 09 10 11 12 13 14 15 16 17 18 19 20 21 22 23" at bounding box center [621, 275] width 14 height 13
select select "14"
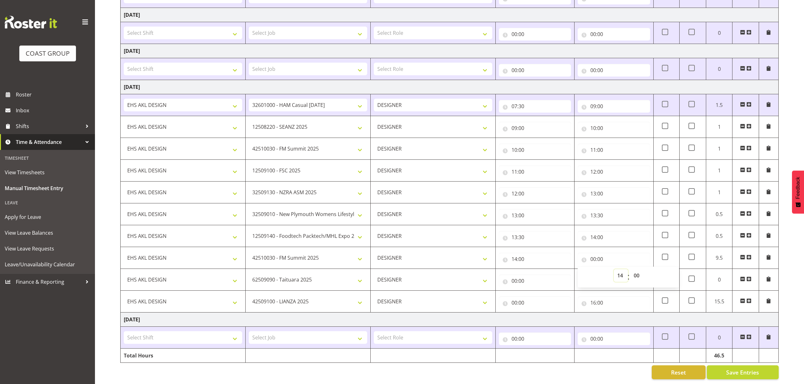
click at [614, 269] on select "00 01 02 03 04 05 06 07 08 09 10 11 12 13 14 15 16 17 18 19 20 21 22 23" at bounding box center [621, 275] width 14 height 13
type input "14:00"
drag, startPoint x: 636, startPoint y: 267, endPoint x: 636, endPoint y: 264, distance: 3.5
click at [636, 269] on select "00 01 02 03 04 05 06 07 08 09 10 11 12 13 14 15 16 17 18 19 20 21 22 23 24 25 2…" at bounding box center [637, 275] width 14 height 13
select select "30"
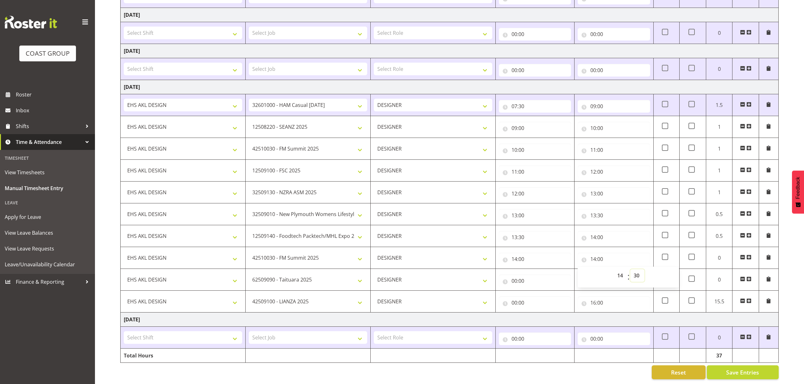
click at [630, 269] on select "00 01 02 03 04 05 06 07 08 09 10 11 12 13 14 15 16 17 18 19 20 21 22 23 24 25 2…" at bounding box center [637, 275] width 14 height 13
type input "14:30"
click at [534, 275] on input "00:00" at bounding box center [535, 281] width 72 height 13
click at [538, 291] on select "00 01 02 03 04 05 06 07 08 09 10 11 12 13 14 15 16 17 18 19 20 21 22 23" at bounding box center [542, 297] width 14 height 13
select select "14"
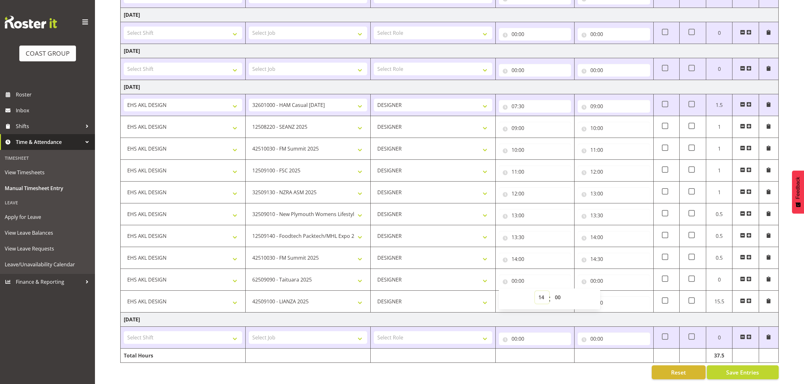
click at [535, 291] on select "00 01 02 03 04 05 06 07 08 09 10 11 12 13 14 15 16 17 18 19 20 21 22 23" at bounding box center [542, 297] width 14 height 13
type input "14:00"
click at [556, 291] on select "00 01 02 03 04 05 06 07 08 09 10 11 12 13 14 15 16 17 18 19 20 21 22 23 24 25 2…" at bounding box center [558, 297] width 14 height 13
select select "30"
click at [551, 291] on select "00 01 02 03 04 05 06 07 08 09 10 11 12 13 14 15 16 17 18 19 20 21 22 23 24 25 2…" at bounding box center [558, 297] width 14 height 13
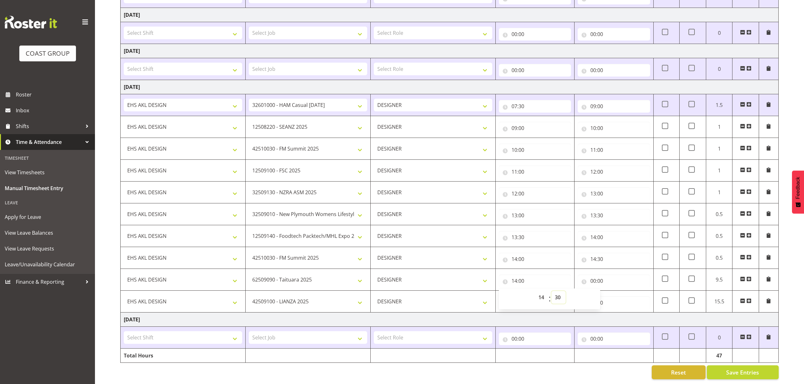
type input "14:30"
click at [605, 280] on input "00:00" at bounding box center [614, 281] width 72 height 13
click at [617, 291] on select "00 01 02 03 04 05 06 07 08 09 10 11 12 13 14 15 16 17 18 19 20 21 22 23" at bounding box center [621, 297] width 14 height 13
select select "15"
click at [614, 291] on select "00 01 02 03 04 05 06 07 08 09 10 11 12 13 14 15 16 17 18 19 20 21 22 23" at bounding box center [621, 297] width 14 height 13
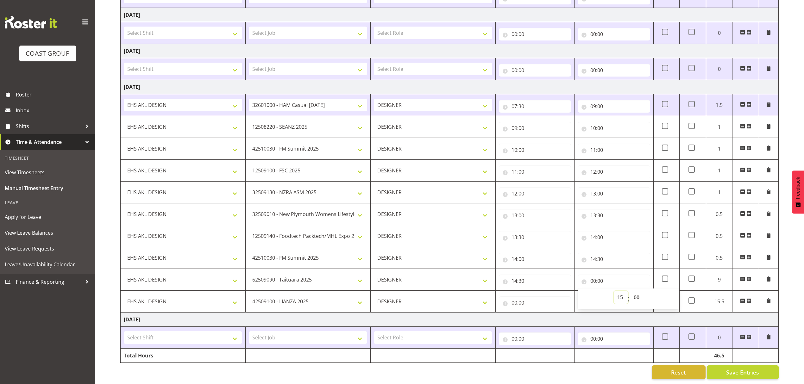
type input "15:00"
click at [559, 299] on input "00:00" at bounding box center [535, 303] width 72 height 13
drag, startPoint x: 544, startPoint y: 315, endPoint x: 546, endPoint y: 308, distance: 7.4
click at [544, 315] on select "00 01 02 03 04 05 06 07 08 09 10 11 12 13 14 15 16 17 18 19 20 21 22 23" at bounding box center [542, 319] width 14 height 13
select select "15"
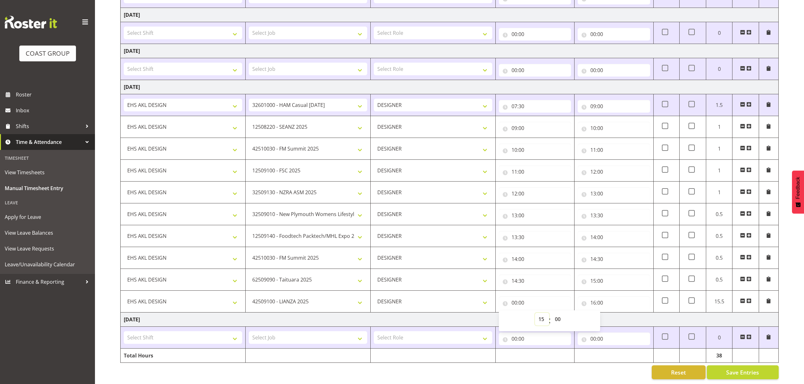
click at [535, 313] on select "00 01 02 03 04 05 06 07 08 09 10 11 12 13 14 15 16 17 18 19 20 21 22 23" at bounding box center [542, 319] width 14 height 13
type input "15:00"
click at [645, 313] on td "[DATE]" at bounding box center [450, 320] width 658 height 14
click at [738, 368] on span "Save Entries" at bounding box center [742, 372] width 33 height 8
click at [734, 368] on span "Save Entries" at bounding box center [742, 372] width 33 height 8
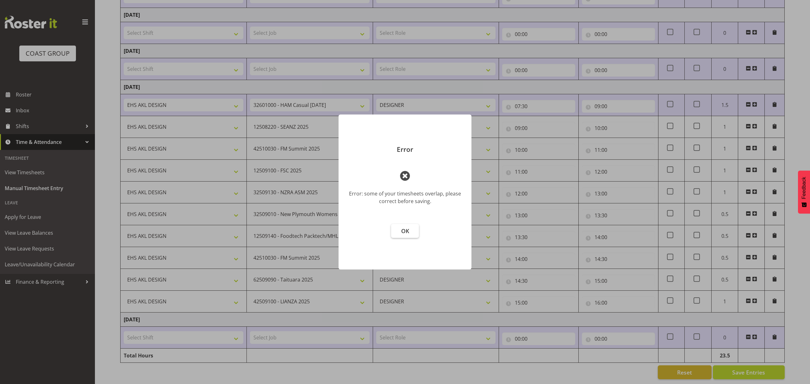
click at [409, 233] on span "OK" at bounding box center [405, 231] width 8 height 8
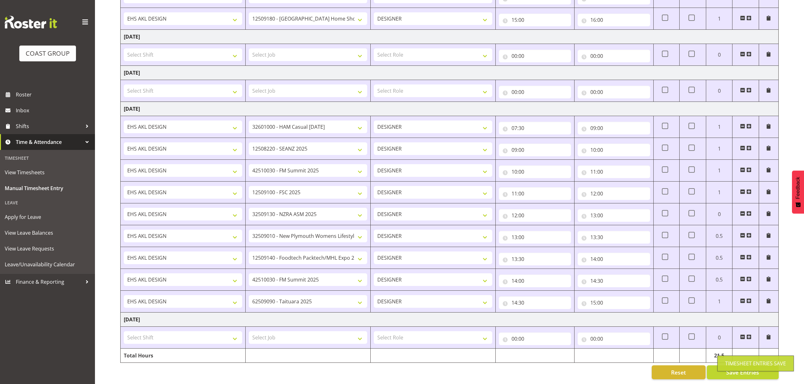
select select "10251"
type input "09:00"
type input "10:00"
select select "9890"
type input "10:00"
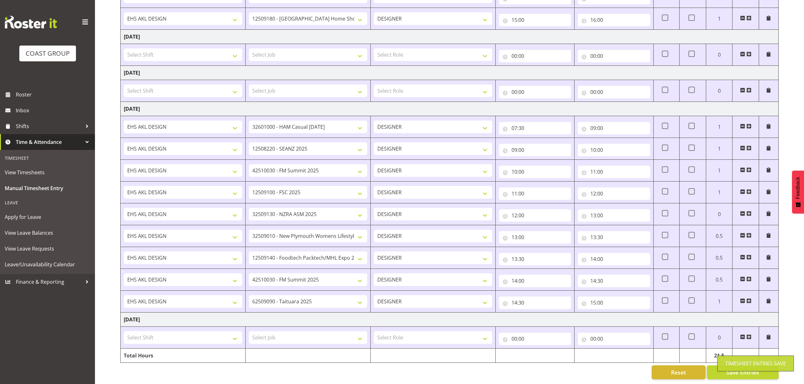
type input "11:00"
select select "9447"
type input "11:00"
type input "12:00"
select select "10300"
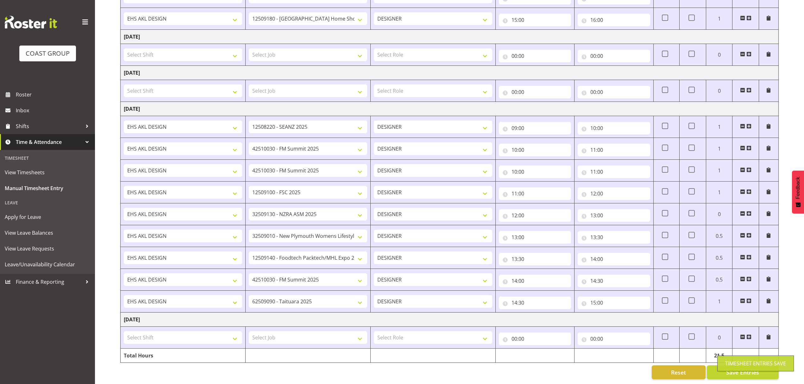
type input "12:00"
type input "13:00"
select select "8934"
type input "13:00"
type input "13:30"
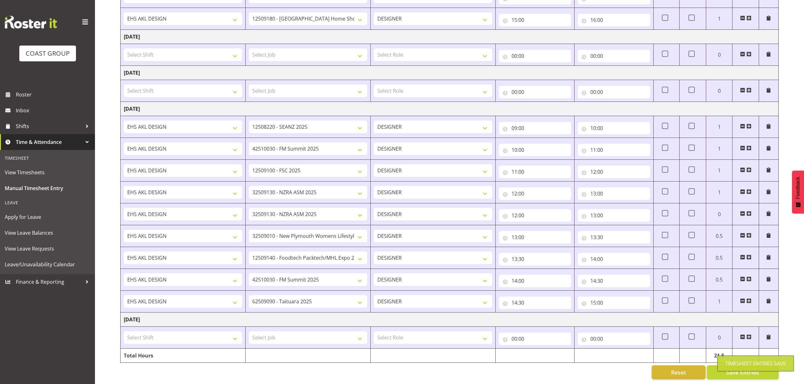
select select "9630"
type input "13:30"
type input "14:00"
select select "9890"
type input "14:00"
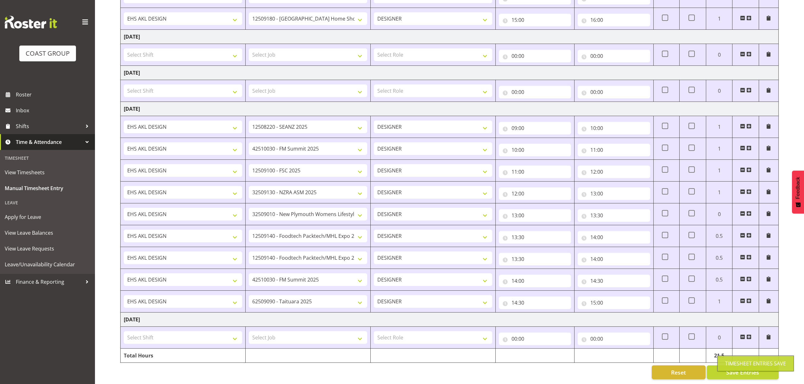
type input "14:30"
select select "9898"
type input "14:30"
type input "15:00"
select select "9690"
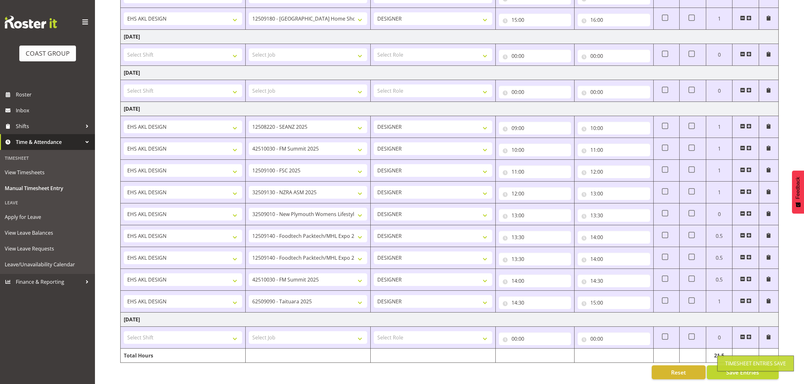
type input "15:00"
type input "16:00"
click at [543, 122] on input "09:00" at bounding box center [535, 128] width 72 height 13
click at [538, 139] on select "00 01 02 03 04 05 06 07 08 09 10 11 12 13 14 15 16 17 18 19 20 21 22 23" at bounding box center [542, 144] width 14 height 13
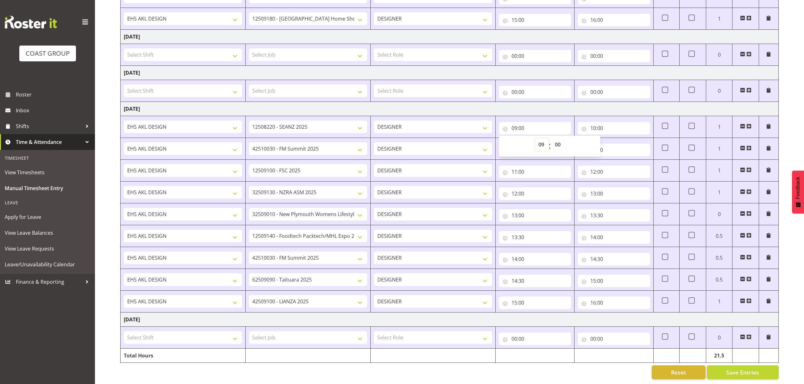
select select "7"
click at [535, 138] on select "00 01 02 03 04 05 06 07 08 09 10 11 12 13 14 15 16 17 18 19 20 21 22 23" at bounding box center [542, 144] width 14 height 13
type input "07:00"
click at [557, 138] on select "00 01 02 03 04 05 06 07 08 09 10 11 12 13 14 15 16 17 18 19 20 21 22 23 24 25 2…" at bounding box center [558, 144] width 14 height 13
select select "30"
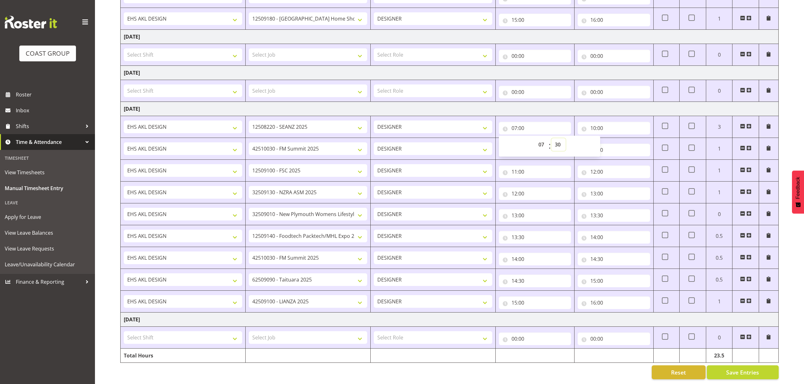
click at [551, 138] on select "00 01 02 03 04 05 06 07 08 09 10 11 12 13 14 15 16 17 18 19 20 21 22 23 24 25 2…" at bounding box center [558, 144] width 14 height 13
type input "07:30"
click at [720, 366] on button "Save Entries" at bounding box center [743, 373] width 72 height 14
click at [715, 366] on button "Save Entries" at bounding box center [743, 373] width 72 height 14
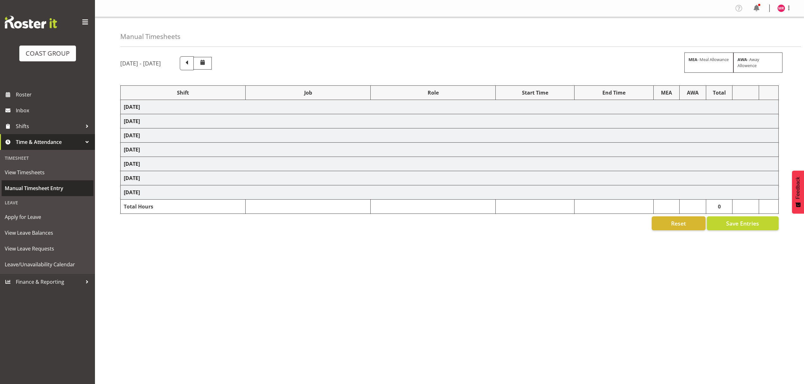
click at [64, 186] on span "Manual Timesheet Entry" at bounding box center [47, 188] width 85 height 9
click at [49, 189] on span "Manual Timesheet Entry" at bounding box center [47, 188] width 85 height 9
select select "1321"
select select "8664"
select select "1321"
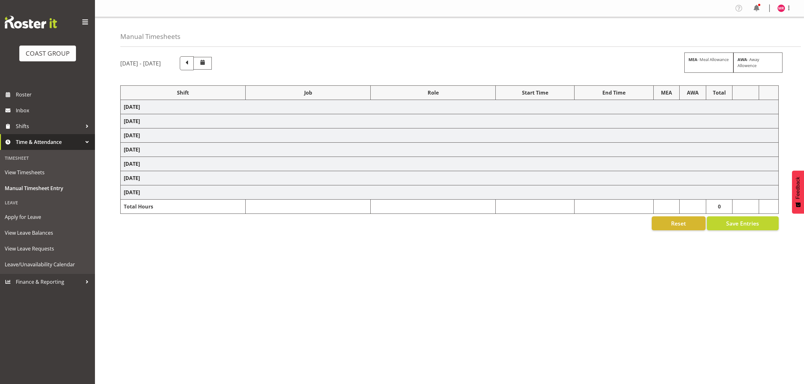
select select "9443"
select select "1321"
select select "9196"
select select "1321"
select select "8652"
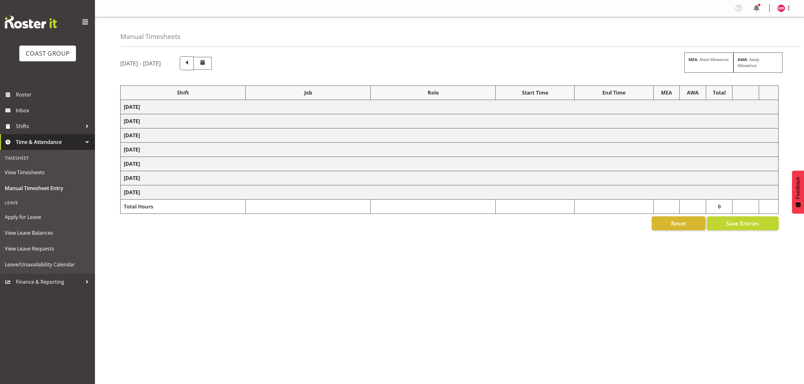
select select "1321"
select select "9888"
select select "1321"
select select "10307"
select select "1321"
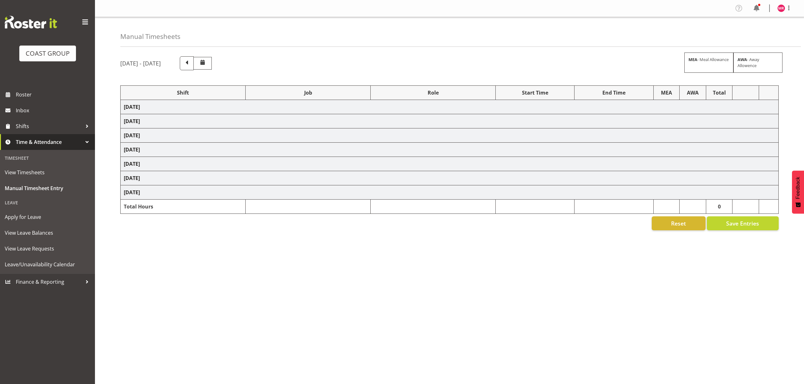
select select "9890"
select select "1321"
select select "9321"
select select "1321"
select select "9630"
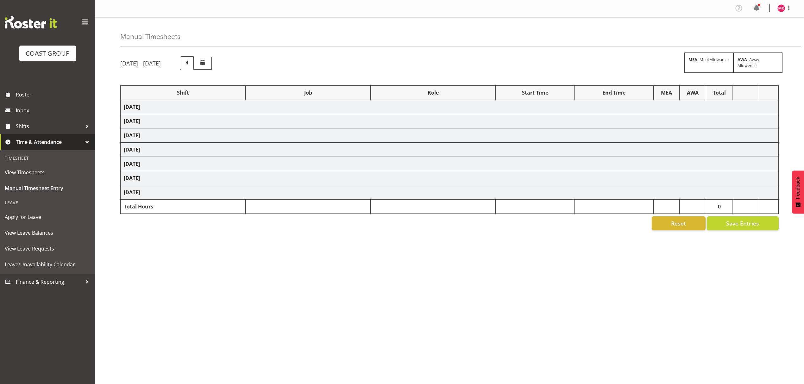
select select "1321"
select select "9315"
select select "1321"
select select "9878"
select select "1321"
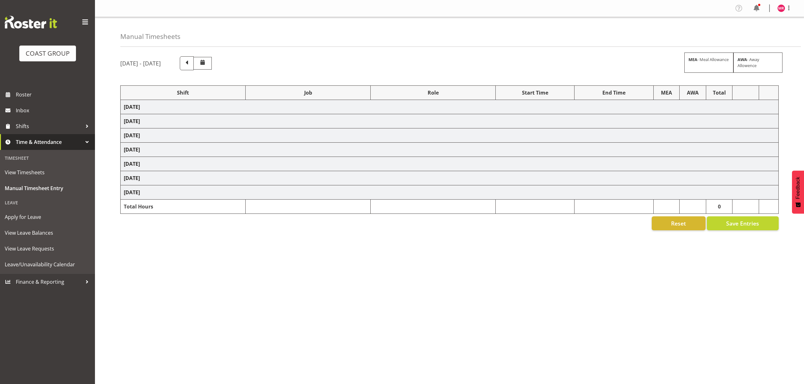
select select "9443"
select select "1321"
select select "9888"
select select "1321"
select select "10279"
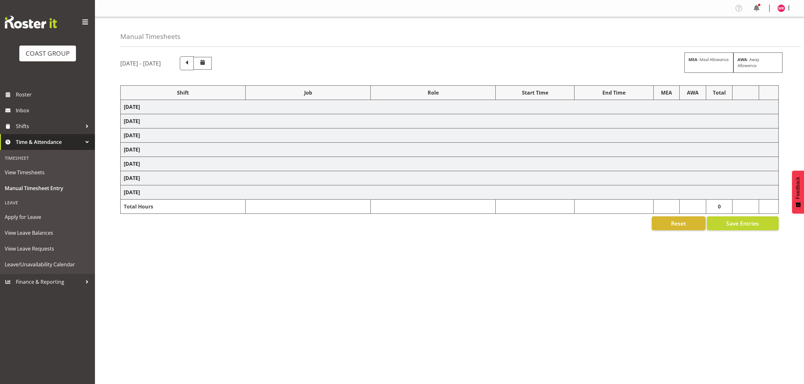
select select "1321"
select select "9445"
select select "1321"
select select "9129"
select select "1321"
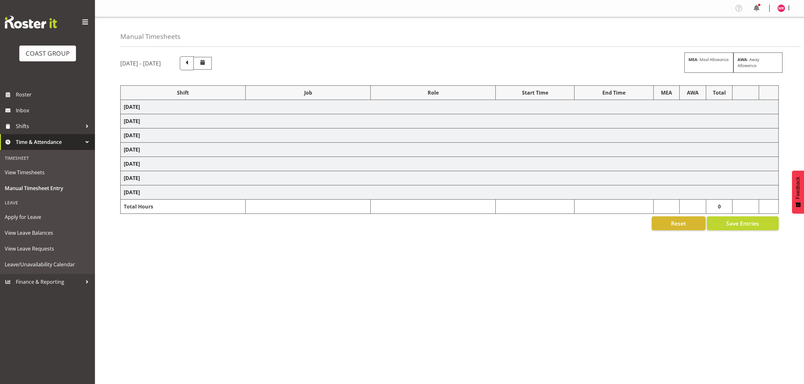
select select "9878"
select select "1321"
select select "9445"
select select "1321"
select select "10319"
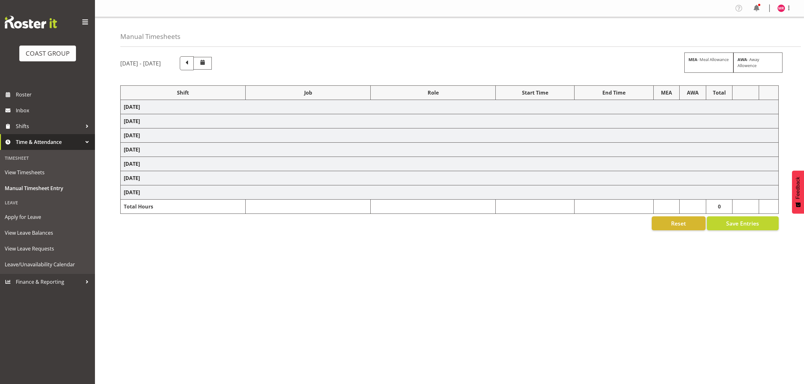
select select "1321"
select select "9348"
select select "1321"
select select "9932"
select select "1321"
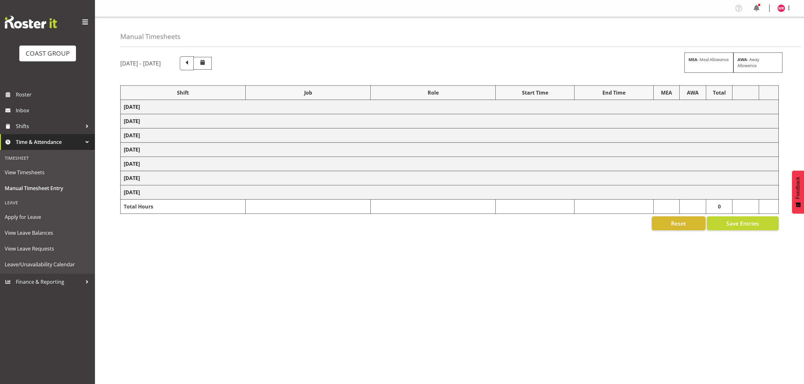
select select "10251"
select select "1321"
select select "9890"
select select "1321"
select select "9447"
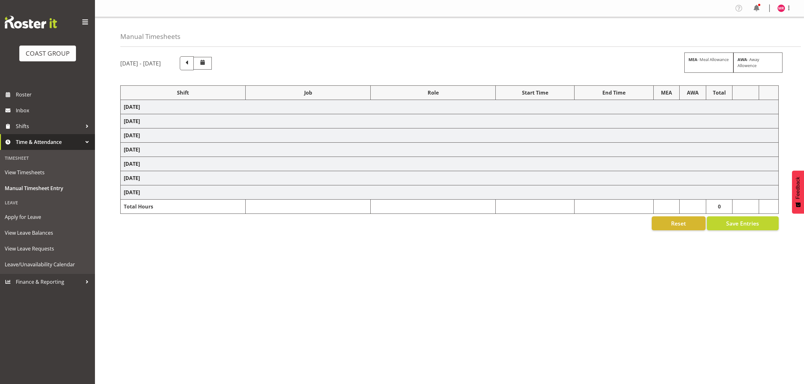
select select "1321"
select select "10300"
select select "1321"
select select "8934"
select select "1321"
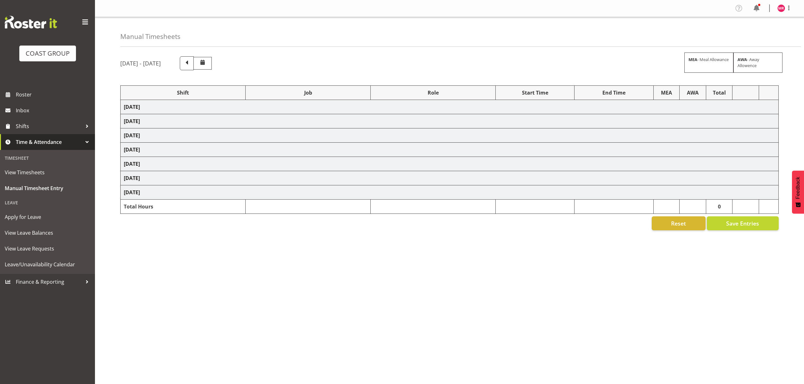
select select "9630"
select select "1321"
select select "9890"
select select "1321"
select select "9898"
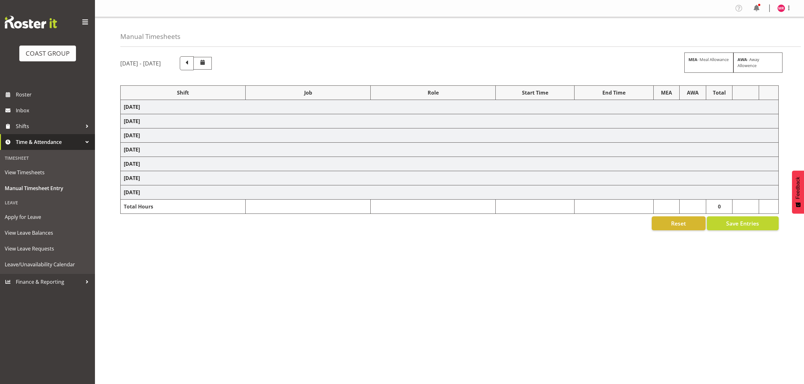
select select "1321"
select select "9690"
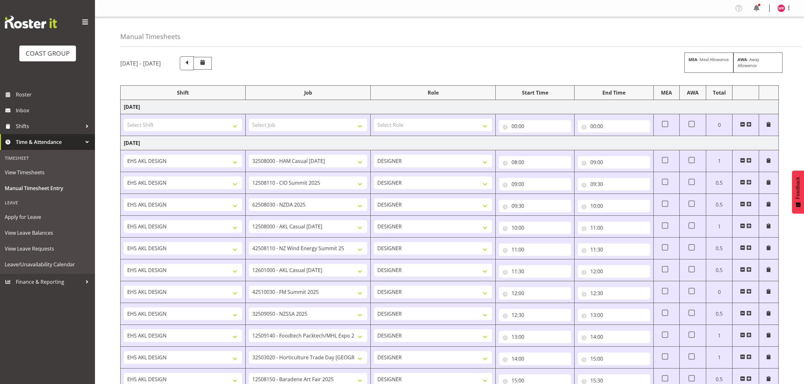
click at [177, 117] on td "Select Shift ABB Collection ABB Delivery AKL Baby Expo AKL Baby Expo Break AKL …" at bounding box center [183, 125] width 125 height 22
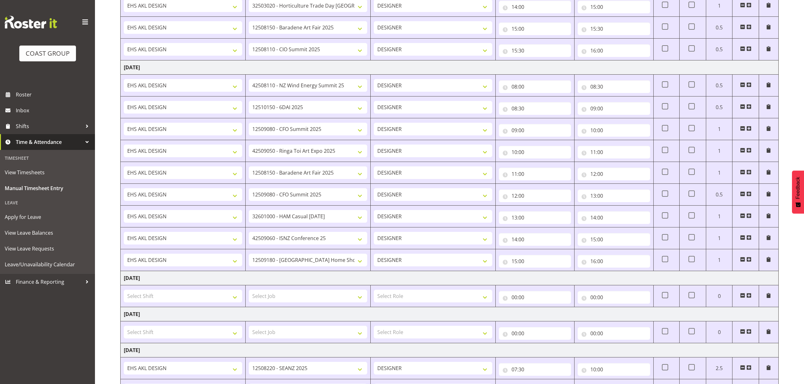
scroll to position [351, 0]
click at [527, 89] on input "08:00" at bounding box center [535, 87] width 72 height 13
click at [541, 106] on select "00 01 02 03 04 05 06 07 08 09 10 11 12 13 14 15 16 17 18 19 20 21 22 23" at bounding box center [542, 103] width 14 height 13
click at [550, 73] on td "[DATE]" at bounding box center [450, 68] width 658 height 14
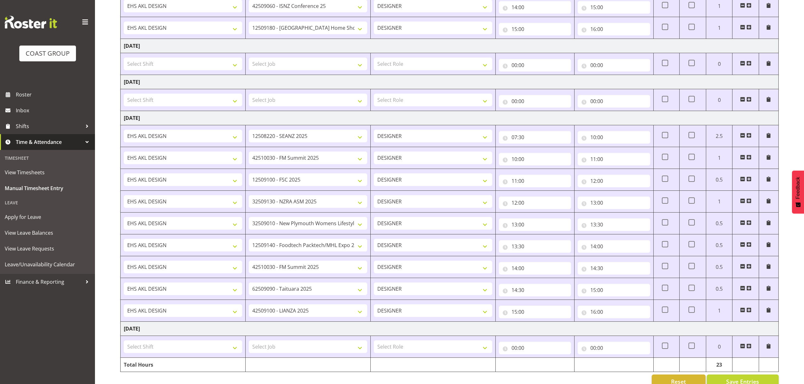
scroll to position [605, 0]
